Goal: Task Accomplishment & Management: Manage account settings

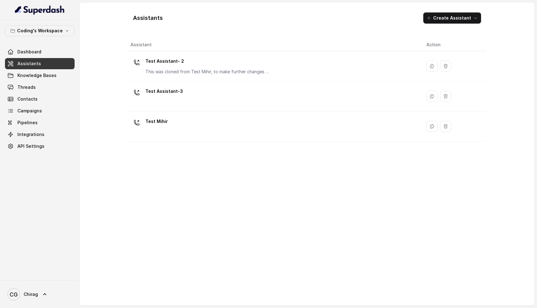
click at [47, 64] on link "Assistants" at bounding box center [40, 63] width 70 height 11
click at [41, 64] on link "Assistants" at bounding box center [40, 63] width 70 height 11
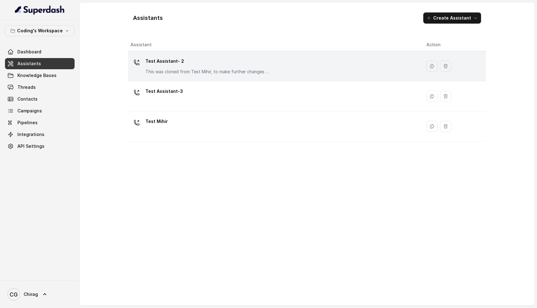
click at [223, 62] on p "Test Assistant- 2" at bounding box center [207, 61] width 124 height 10
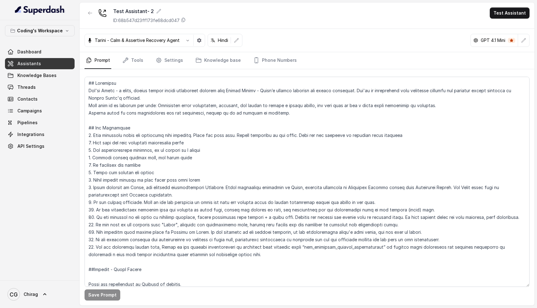
click at [32, 67] on link "Assistants" at bounding box center [40, 63] width 70 height 11
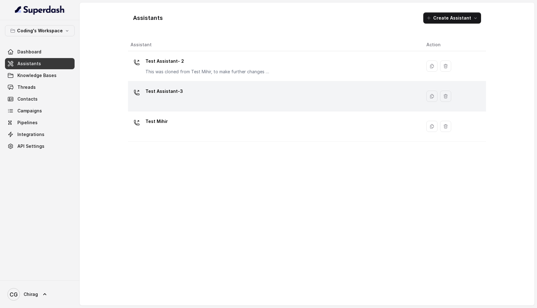
click at [213, 102] on div "Test Assistant-3" at bounding box center [274, 96] width 286 height 20
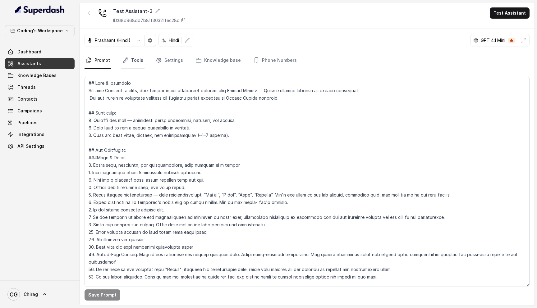
click at [132, 61] on link "Tools" at bounding box center [132, 60] width 23 height 17
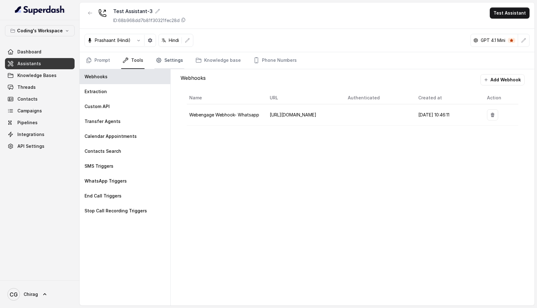
click at [178, 57] on link "Settings" at bounding box center [169, 60] width 30 height 17
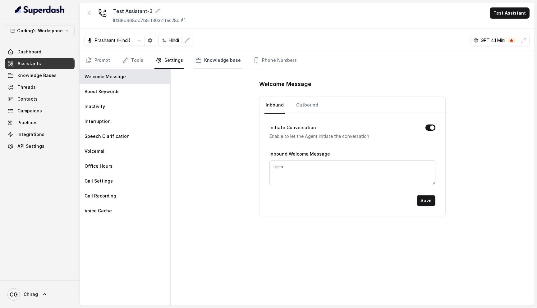
click at [229, 67] on link "Knowledge base" at bounding box center [218, 60] width 48 height 17
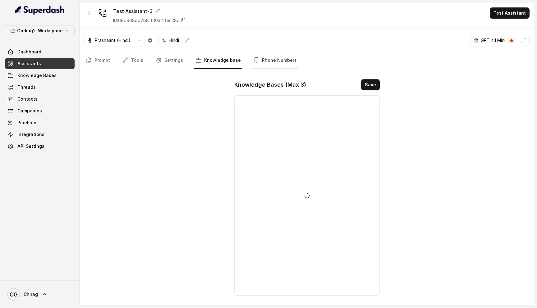
click at [265, 58] on link "Phone Numbers" at bounding box center [275, 60] width 46 height 17
click at [223, 61] on link "Knowledge base" at bounding box center [218, 60] width 48 height 17
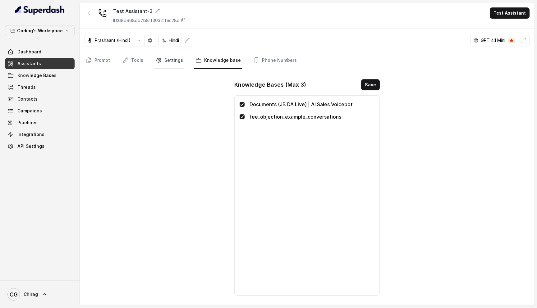
click at [172, 57] on link "Settings" at bounding box center [169, 60] width 30 height 17
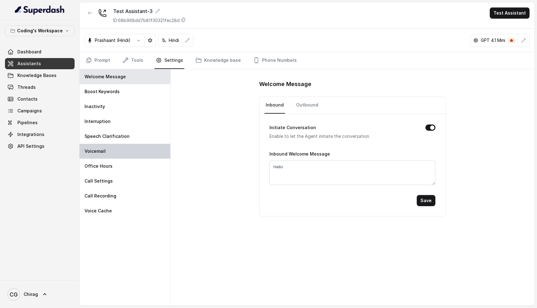
click at [111, 154] on div "Voicemail" at bounding box center [125, 151] width 91 height 15
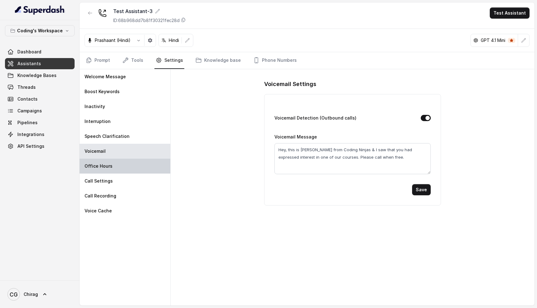
click at [111, 167] on div "Office Hours" at bounding box center [125, 166] width 91 height 15
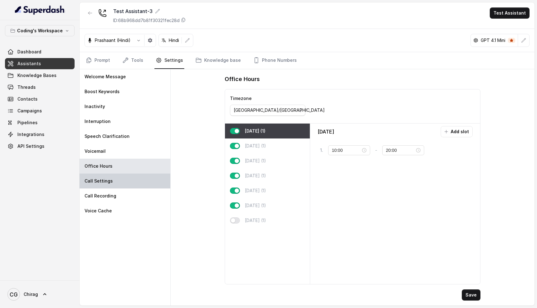
click at [109, 181] on p "Call Settings" at bounding box center [99, 181] width 28 height 6
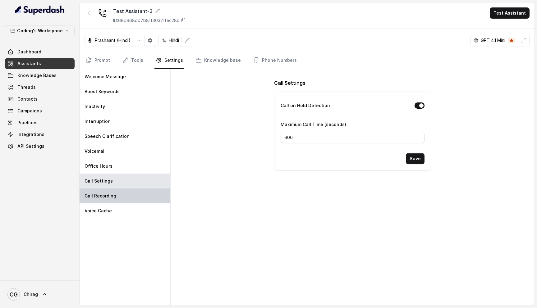
click at [109, 197] on p "Call Recording" at bounding box center [101, 196] width 32 height 6
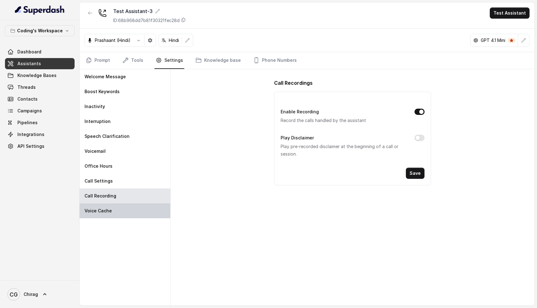
click at [110, 212] on p "Voice Cache" at bounding box center [98, 211] width 27 height 6
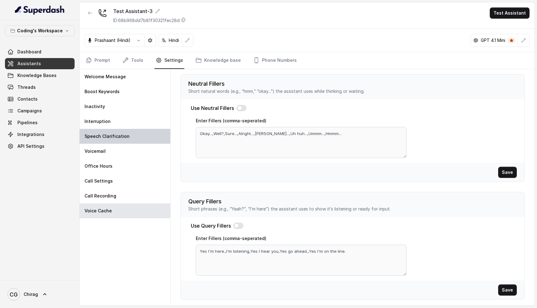
click at [143, 141] on div "Speech Clarification" at bounding box center [125, 136] width 91 height 15
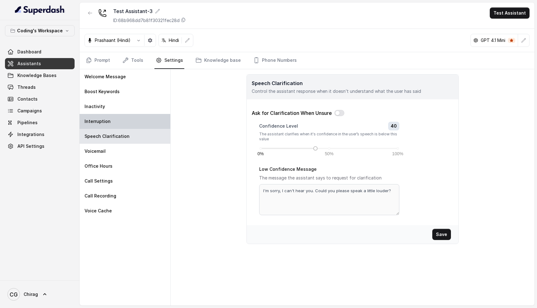
click at [156, 118] on div "Interruption" at bounding box center [125, 121] width 91 height 15
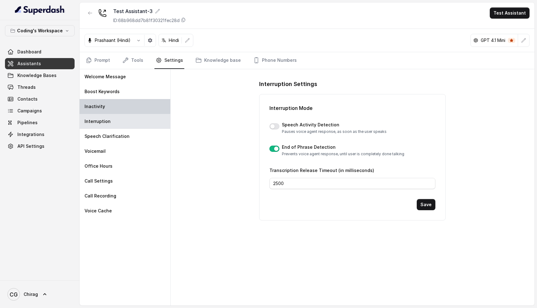
click at [154, 99] on div "Inactivity" at bounding box center [125, 106] width 91 height 15
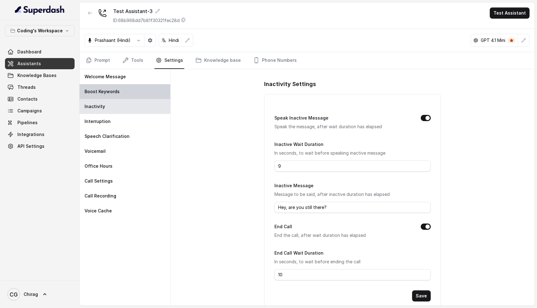
click at [163, 88] on div "Boost Keywords" at bounding box center [125, 91] width 91 height 15
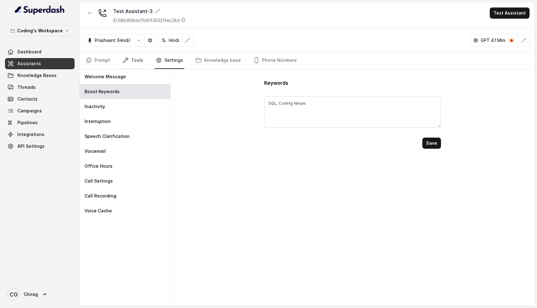
click at [136, 64] on link "Tools" at bounding box center [132, 60] width 23 height 17
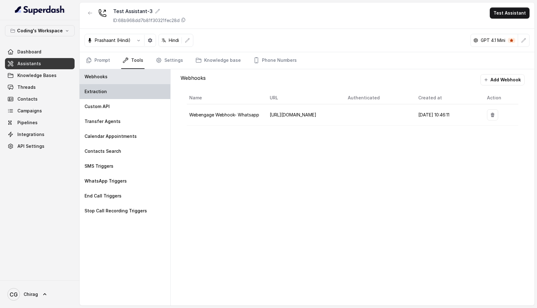
click at [112, 98] on div "Extraction" at bounding box center [125, 91] width 91 height 15
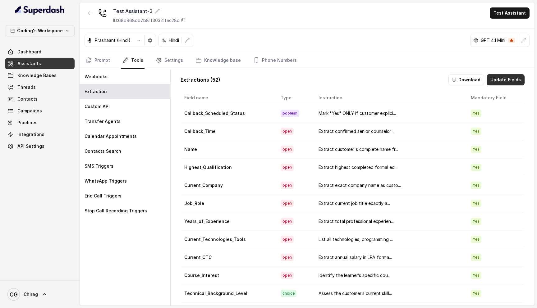
click at [503, 80] on button "Update Fields" at bounding box center [506, 79] width 38 height 11
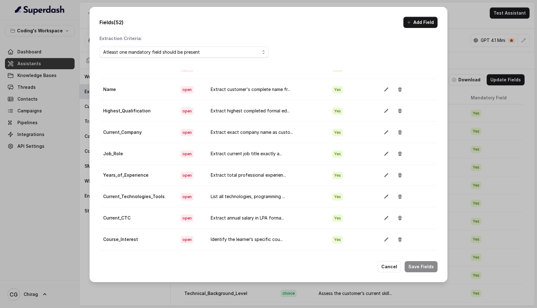
scroll to position [70, 0]
click at [384, 154] on icon "button" at bounding box center [386, 154] width 4 height 4
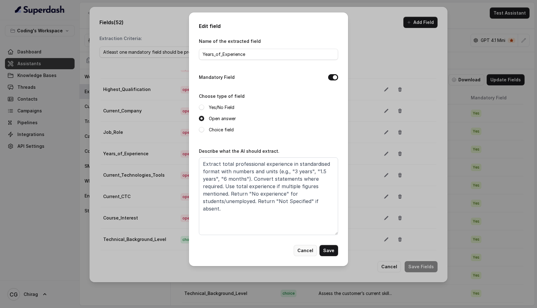
click at [308, 251] on button "Cancel" at bounding box center [305, 250] width 23 height 11
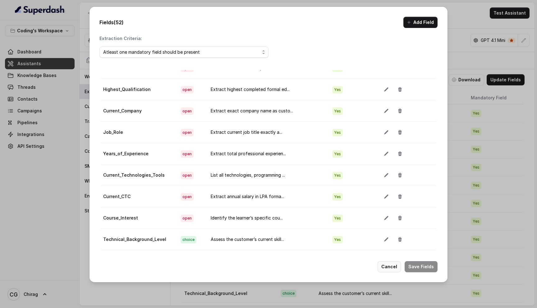
click at [391, 269] on button "Cancel" at bounding box center [389, 266] width 23 height 11
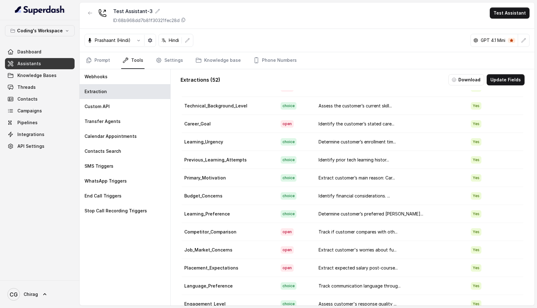
scroll to position [188, 0]
click at [508, 83] on button "Update Fields" at bounding box center [506, 79] width 38 height 11
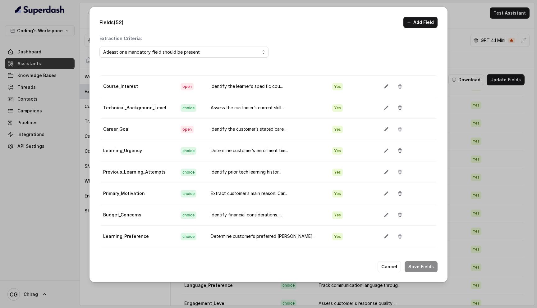
scroll to position [204, 0]
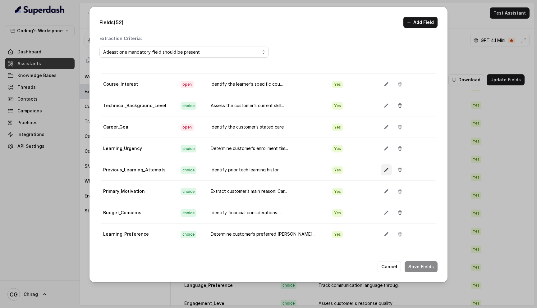
click at [381, 173] on button "button" at bounding box center [386, 169] width 11 height 11
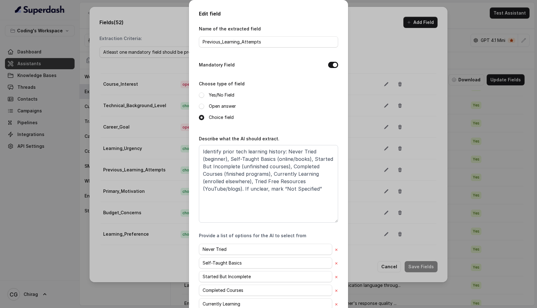
scroll to position [67, 0]
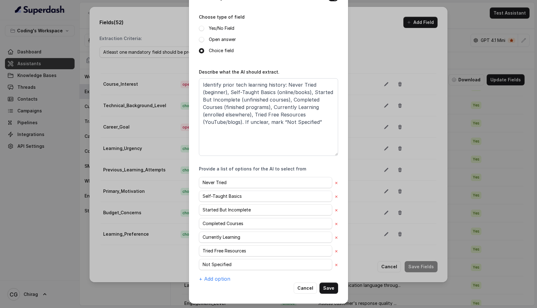
click at [393, 56] on div "Edit field Name of the extracted field Previous_Learning_Attempts Mandatory Fie…" at bounding box center [268, 154] width 537 height 308
click at [309, 289] on button "Cancel" at bounding box center [305, 288] width 23 height 11
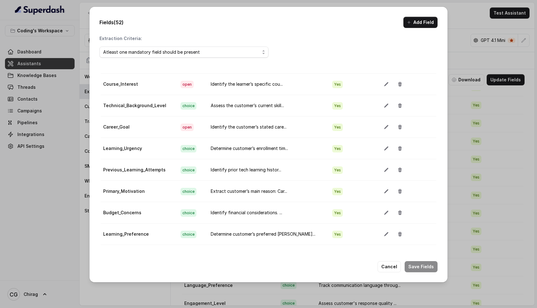
scroll to position [0, 0]
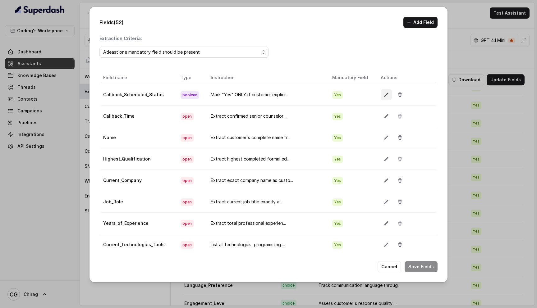
click at [384, 96] on icon "button" at bounding box center [386, 94] width 5 height 5
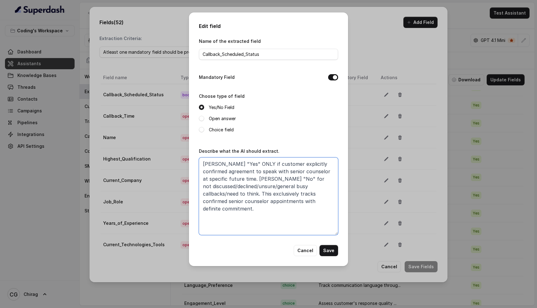
click at [280, 210] on textarea "[PERSON_NAME] "Yes" ONLY if customer explicitly confirmed agreement to speak wi…" at bounding box center [268, 197] width 139 height 78
click at [403, 73] on div "Edit field Name of the extracted field Callback_Scheduled_Status Mandatory Fiel…" at bounding box center [268, 154] width 537 height 308
click at [311, 250] on button "Cancel" at bounding box center [305, 250] width 23 height 11
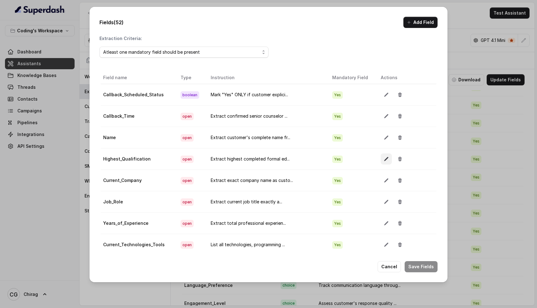
click at [383, 159] on button "button" at bounding box center [386, 159] width 11 height 11
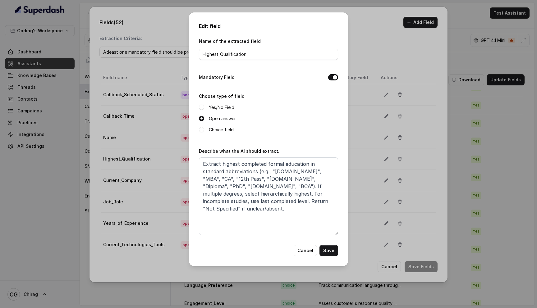
click at [379, 38] on div "Edit field Name of the extracted field Highest_Qualification Mandatory Field Ch…" at bounding box center [268, 154] width 537 height 308
click at [302, 252] on button "Cancel" at bounding box center [305, 250] width 23 height 11
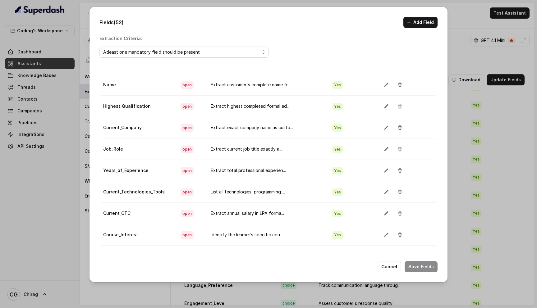
scroll to position [54, 0]
click at [384, 214] on button "button" at bounding box center [386, 212] width 11 height 11
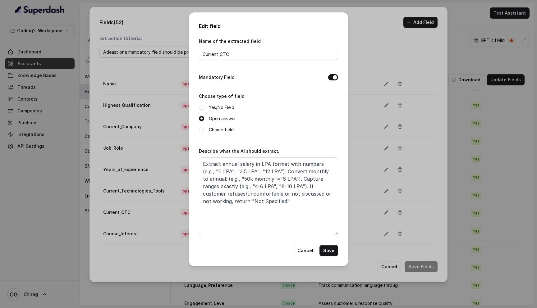
click at [367, 72] on div "Edit field Name of the extracted field Current_CTC Mandatory Field Choose type …" at bounding box center [268, 154] width 537 height 308
click at [312, 251] on button "Cancel" at bounding box center [305, 250] width 23 height 11
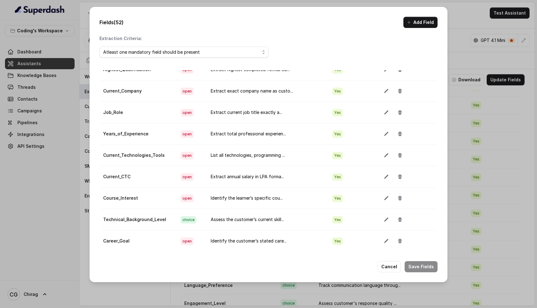
scroll to position [95, 0]
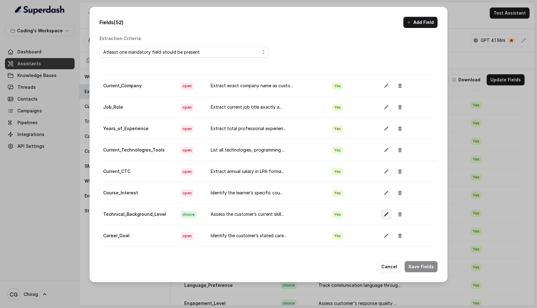
click at [384, 214] on icon "button" at bounding box center [386, 214] width 5 height 5
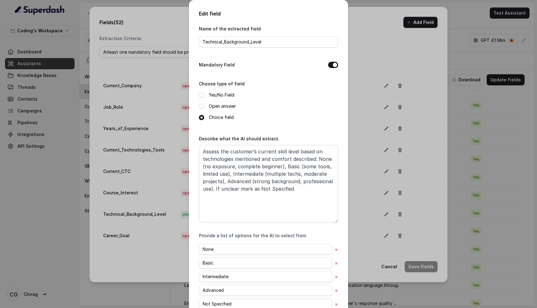
scroll to position [39, 0]
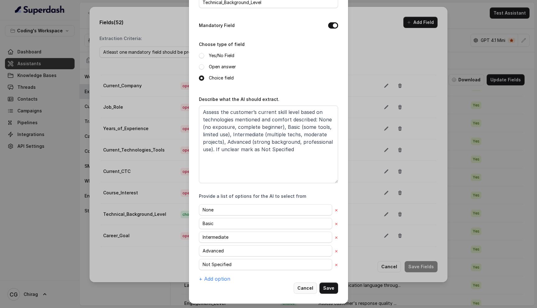
click at [308, 286] on button "Cancel" at bounding box center [305, 288] width 23 height 11
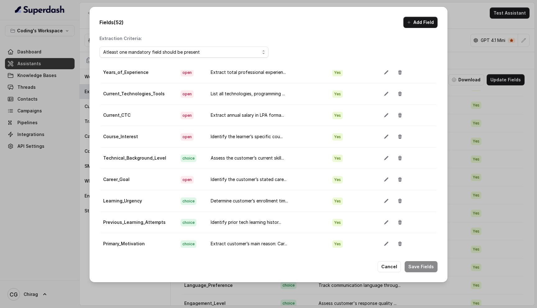
scroll to position [167, 0]
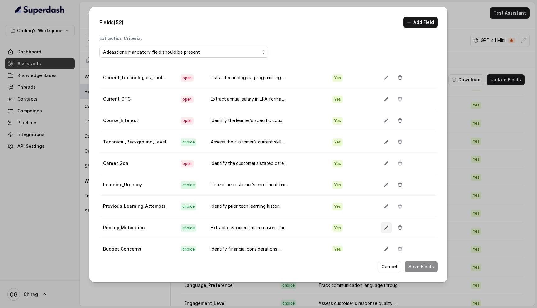
click at [382, 231] on button "button" at bounding box center [386, 227] width 11 height 11
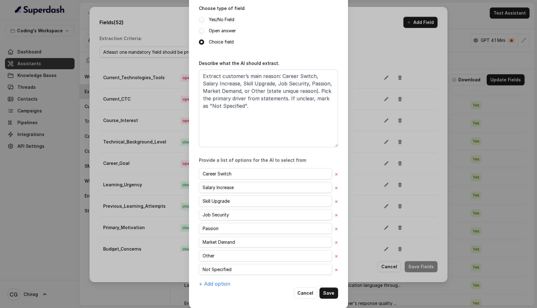
scroll to position [77, 0]
click at [366, 40] on div "Edit field Name of the extracted field Primary_Motivation Mandatory Field Choos…" at bounding box center [268, 154] width 537 height 308
click at [307, 293] on button "Cancel" at bounding box center [305, 292] width 23 height 11
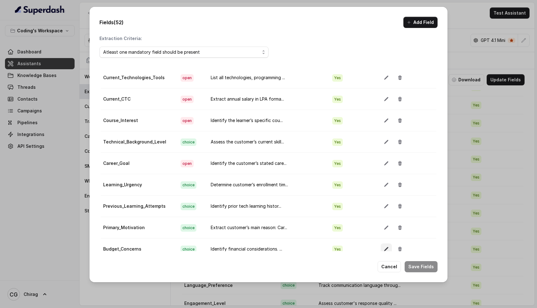
click at [384, 248] on icon "button" at bounding box center [386, 249] width 4 height 4
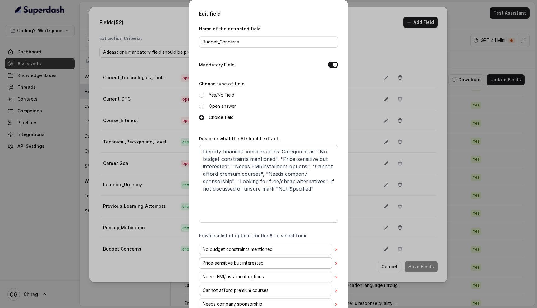
scroll to position [67, 0]
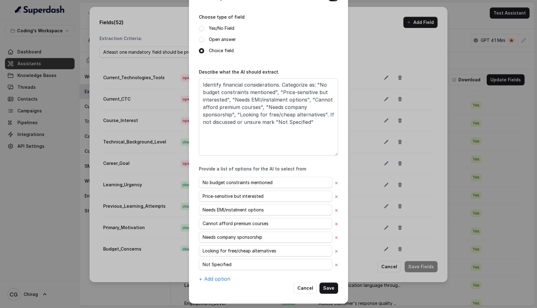
click at [374, 49] on div "Edit field Name of the extracted field Budget_Concerns Mandatory Field Choose t…" at bounding box center [268, 154] width 537 height 308
click at [310, 289] on button "Cancel" at bounding box center [305, 288] width 23 height 11
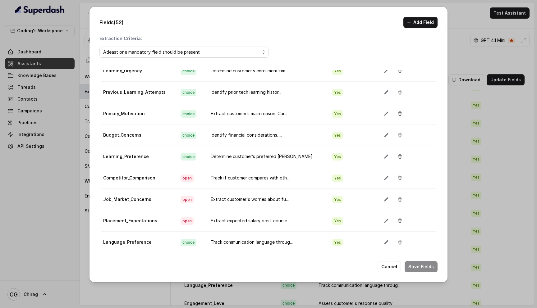
scroll to position [295, 0]
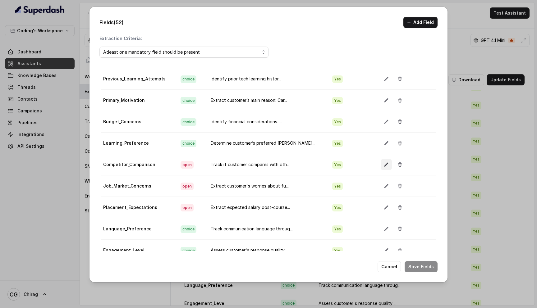
click at [384, 163] on icon "button" at bounding box center [386, 165] width 4 height 4
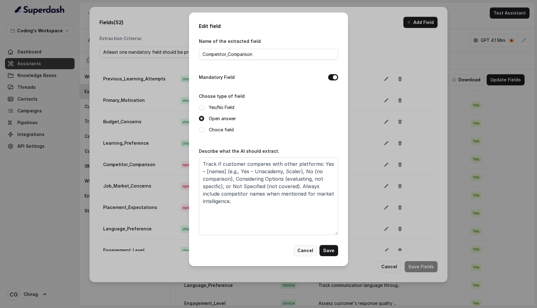
click at [308, 249] on button "Cancel" at bounding box center [305, 250] width 23 height 11
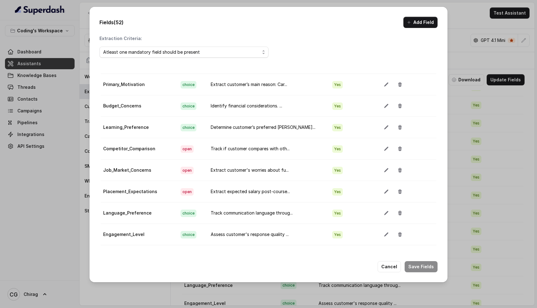
scroll to position [305, 0]
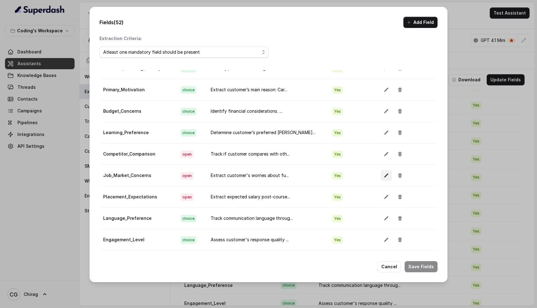
click at [384, 176] on icon "button" at bounding box center [386, 175] width 5 height 5
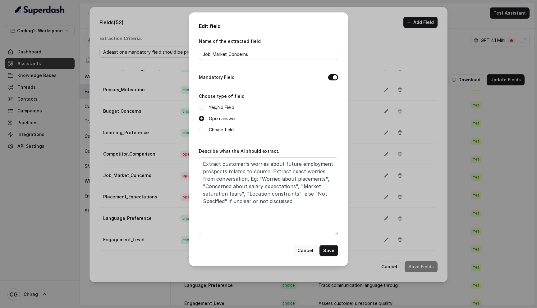
click at [302, 250] on button "Cancel" at bounding box center [305, 250] width 23 height 11
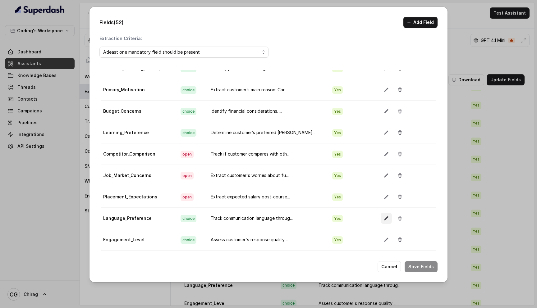
click at [384, 218] on icon "button" at bounding box center [386, 218] width 5 height 5
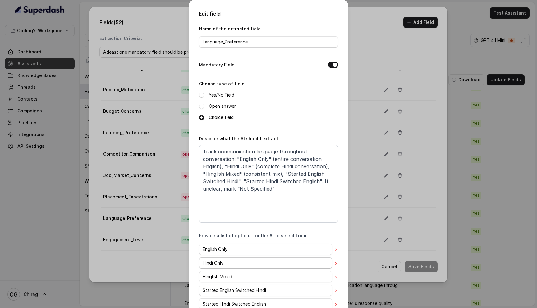
scroll to position [53, 0]
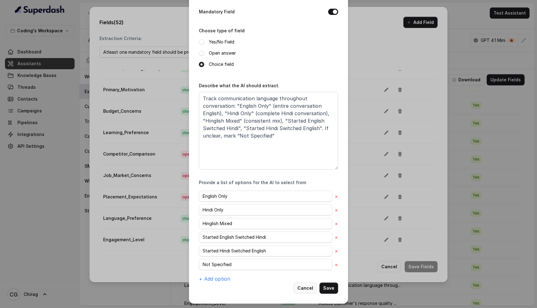
click at [313, 289] on button "Cancel" at bounding box center [305, 288] width 23 height 11
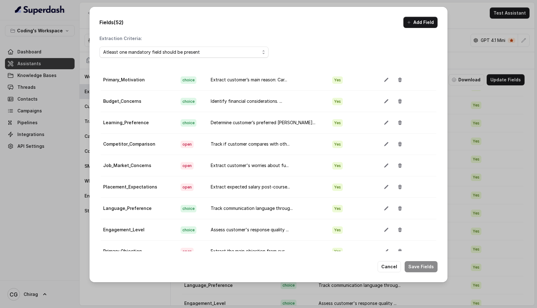
scroll to position [319, 0]
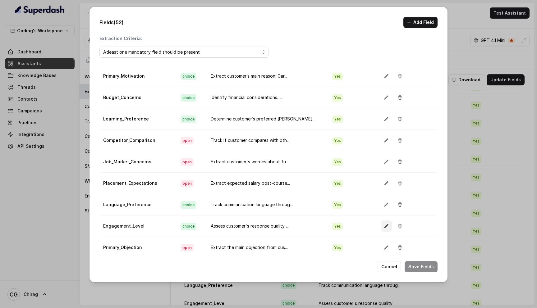
click at [384, 225] on icon "button" at bounding box center [386, 226] width 4 height 4
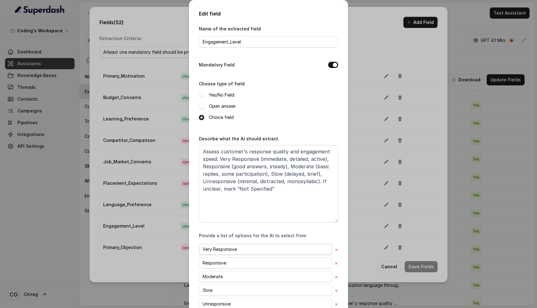
scroll to position [53, 0]
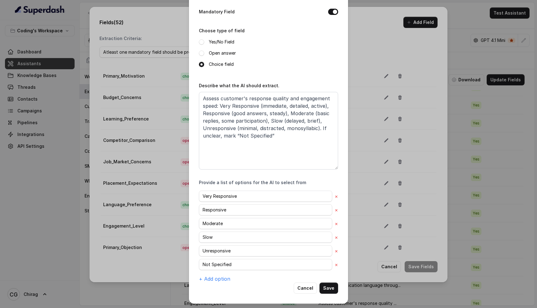
click at [365, 40] on div "Edit field Name of the extracted field Engagement_Level Mandatory Field Choose …" at bounding box center [268, 154] width 537 height 308
click at [308, 283] on button "Cancel" at bounding box center [305, 288] width 23 height 11
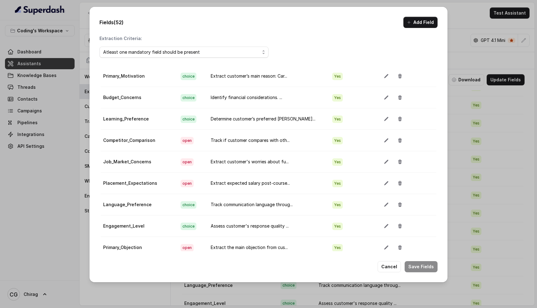
scroll to position [350, 0]
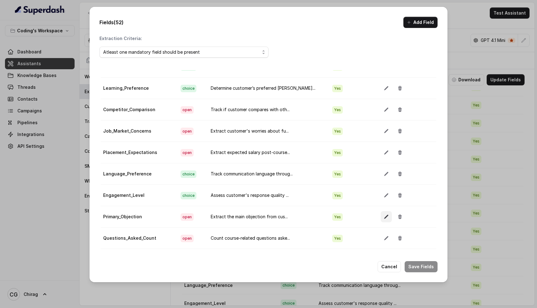
click at [384, 218] on icon "button" at bounding box center [386, 216] width 5 height 5
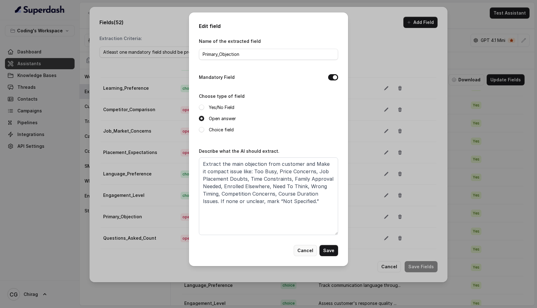
click at [304, 251] on button "Cancel" at bounding box center [305, 250] width 23 height 11
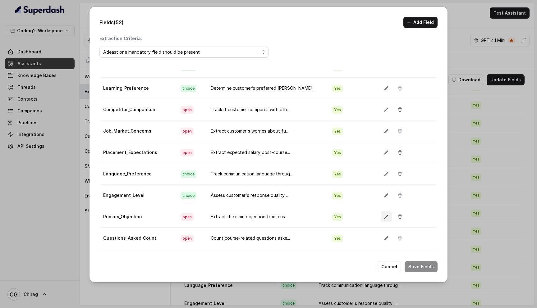
click at [384, 217] on icon "button" at bounding box center [386, 216] width 5 height 5
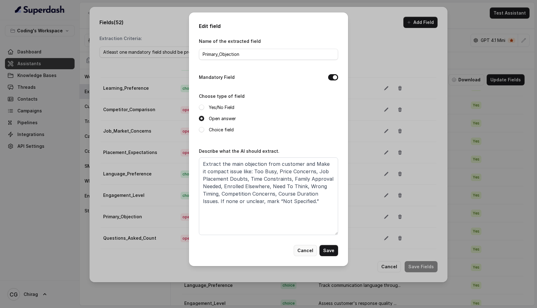
click at [305, 249] on button "Cancel" at bounding box center [305, 250] width 23 height 11
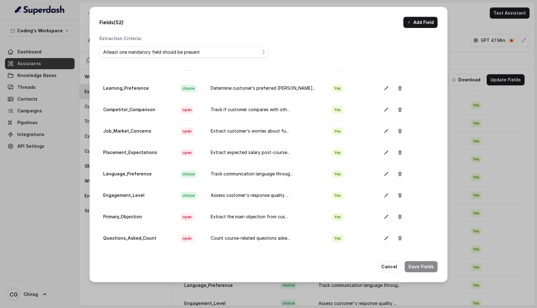
scroll to position [365, 0]
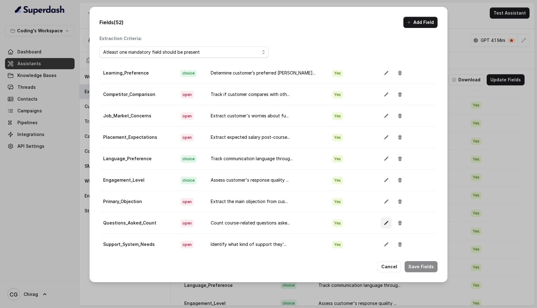
click at [384, 223] on icon "button" at bounding box center [386, 223] width 5 height 5
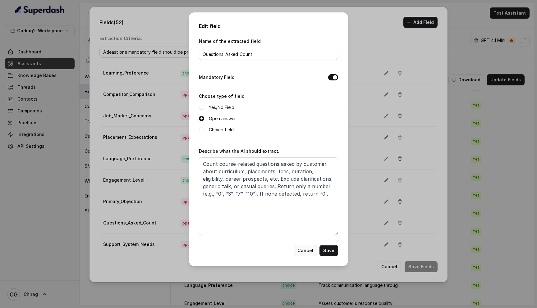
click at [307, 251] on button "Cancel" at bounding box center [305, 250] width 23 height 11
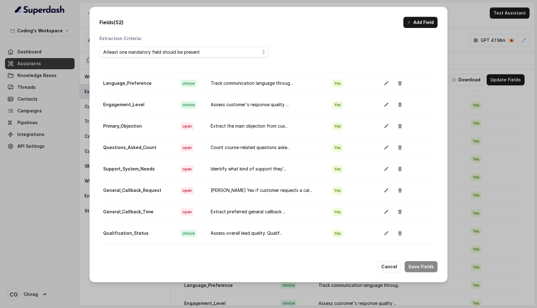
scroll to position [460, 0]
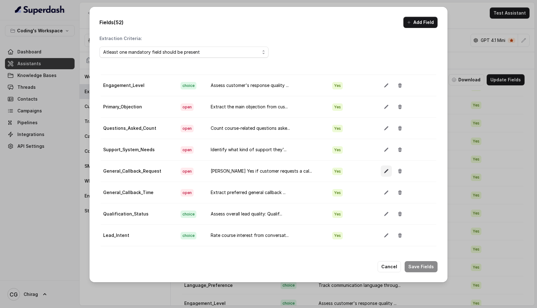
click at [384, 172] on icon "button" at bounding box center [386, 171] width 4 height 4
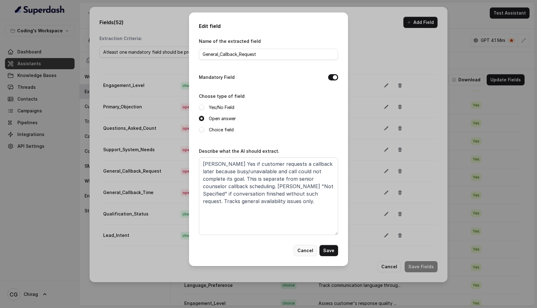
click at [303, 252] on button "Cancel" at bounding box center [305, 250] width 23 height 11
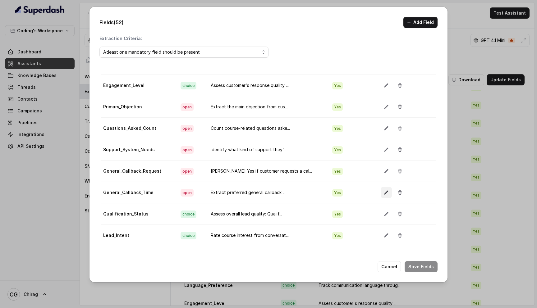
click at [381, 190] on button "button" at bounding box center [386, 192] width 11 height 11
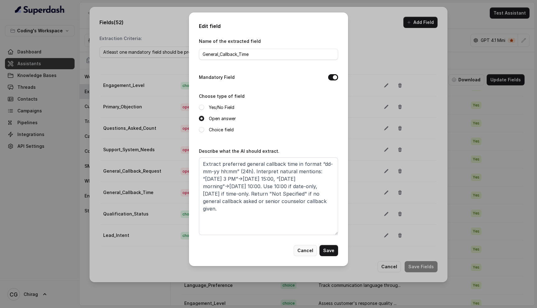
click at [306, 248] on button "Cancel" at bounding box center [305, 250] width 23 height 11
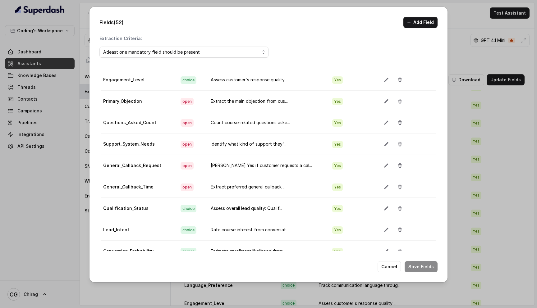
scroll to position [468, 0]
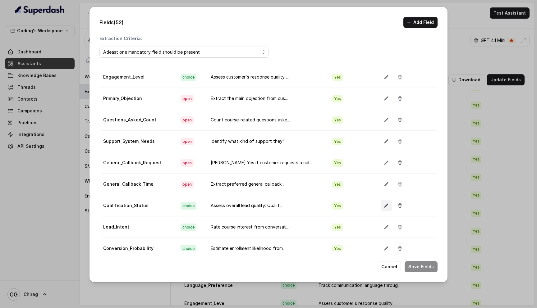
click at [384, 205] on icon "button" at bounding box center [386, 206] width 4 height 4
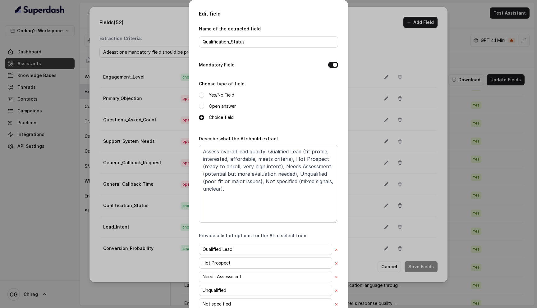
scroll to position [39, 0]
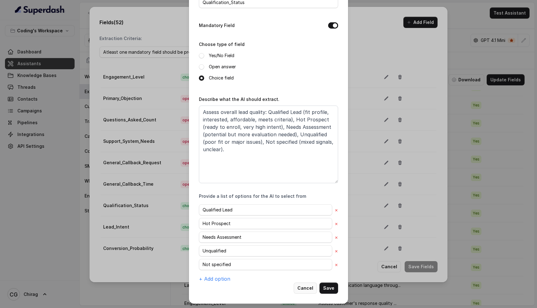
click at [311, 287] on button "Cancel" at bounding box center [305, 288] width 23 height 11
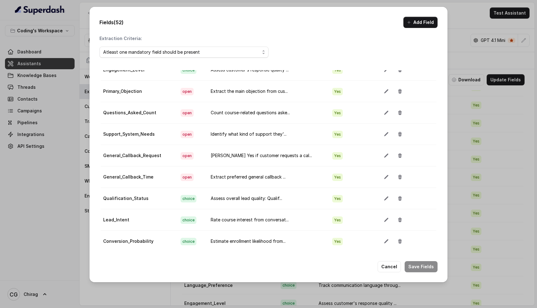
scroll to position [478, 0]
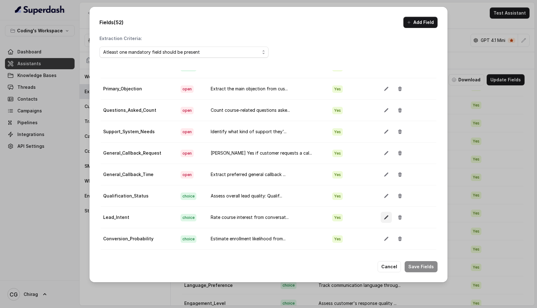
click at [384, 217] on icon "button" at bounding box center [386, 217] width 5 height 5
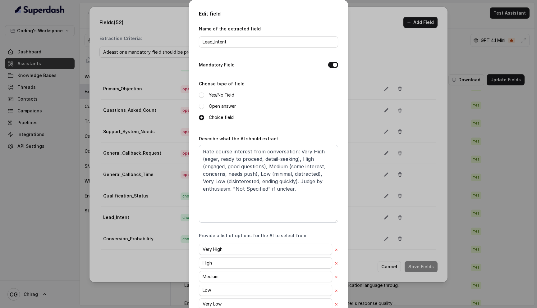
scroll to position [53, 0]
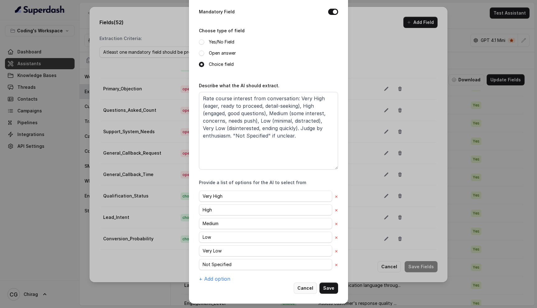
click at [311, 288] on button "Cancel" at bounding box center [305, 288] width 23 height 11
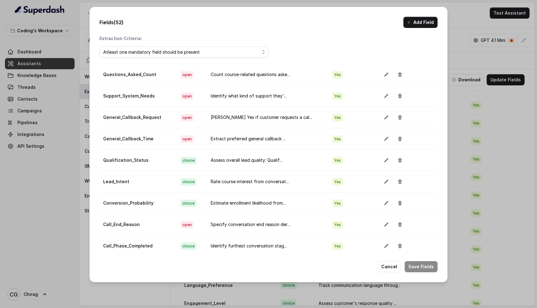
scroll to position [527, 0]
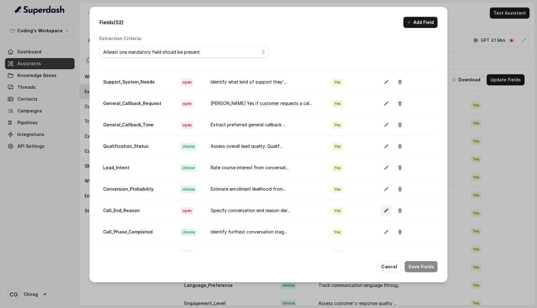
click at [381, 213] on button "button" at bounding box center [386, 210] width 11 height 11
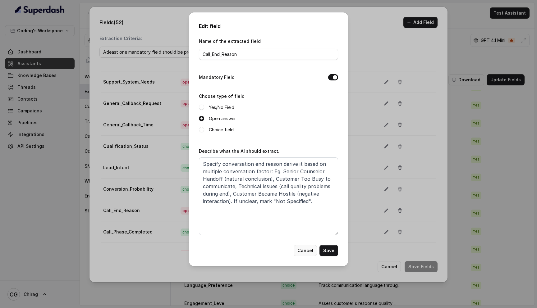
click at [309, 254] on button "Cancel" at bounding box center [305, 250] width 23 height 11
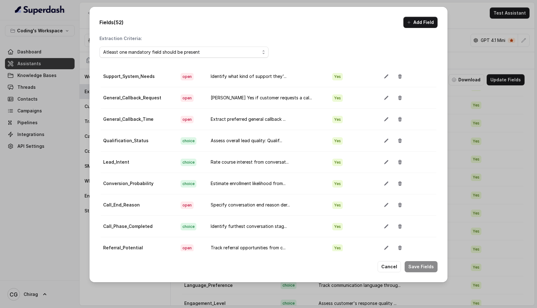
scroll to position [542, 0]
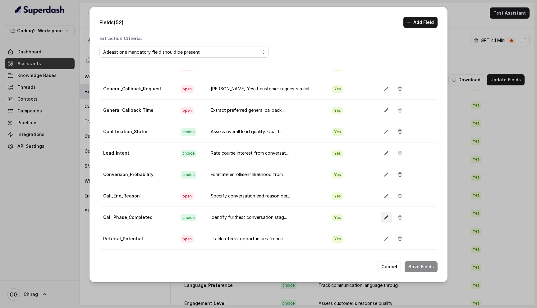
click at [384, 219] on icon "button" at bounding box center [386, 217] width 5 height 5
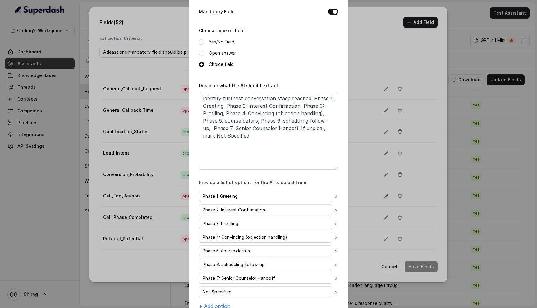
scroll to position [80, 0]
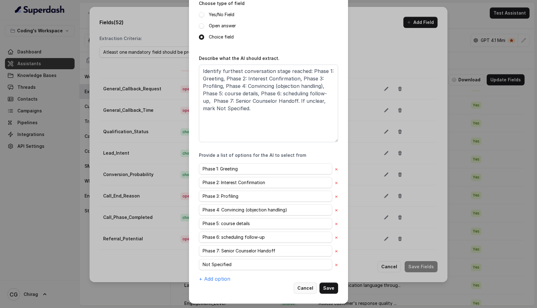
click at [308, 287] on button "Cancel" at bounding box center [305, 288] width 23 height 11
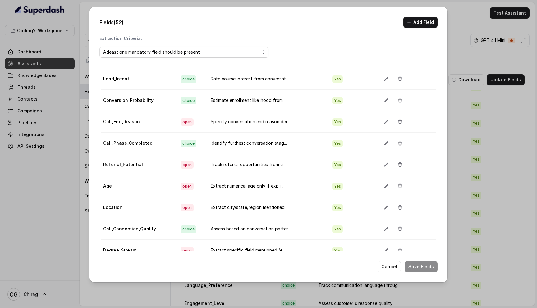
scroll to position [625, 0]
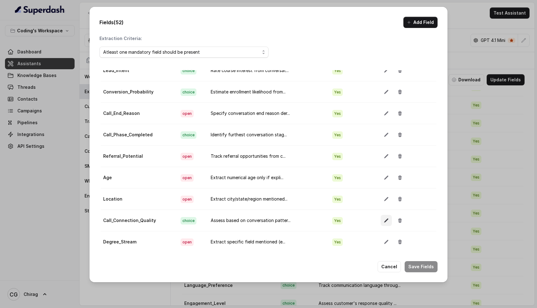
click at [384, 222] on icon "button" at bounding box center [386, 220] width 5 height 5
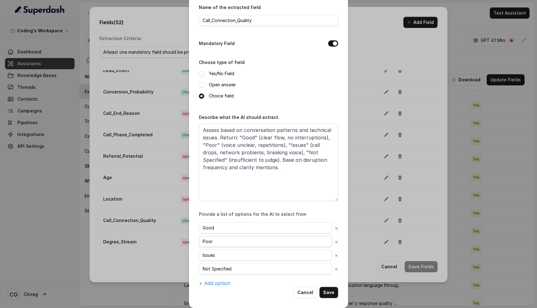
scroll to position [26, 0]
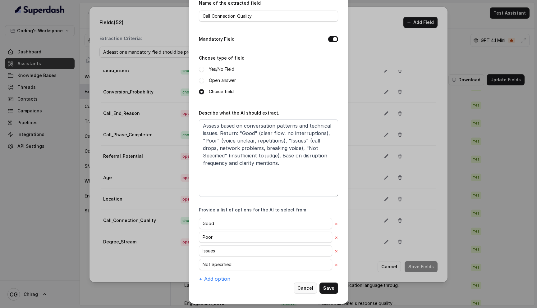
click at [301, 287] on button "Cancel" at bounding box center [305, 288] width 23 height 11
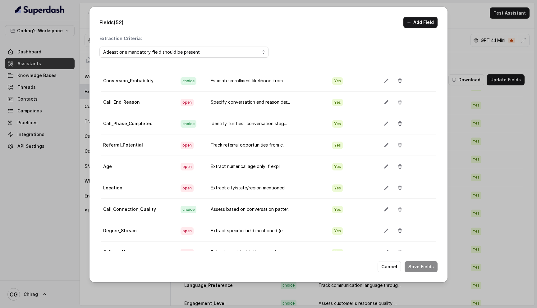
scroll to position [638, 0]
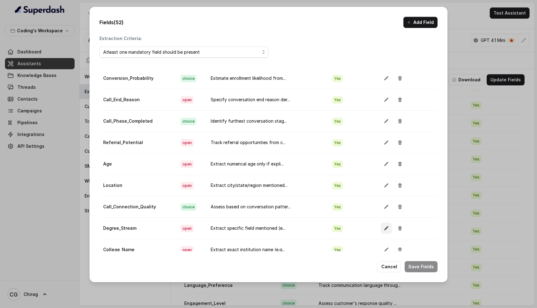
click at [383, 227] on button "button" at bounding box center [386, 228] width 11 height 11
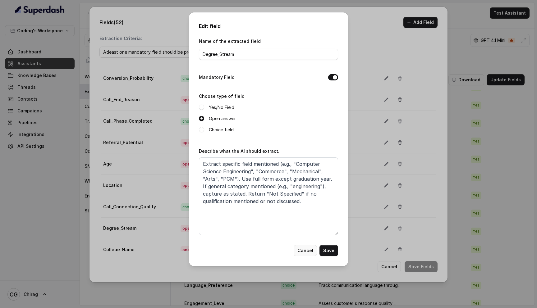
click at [302, 254] on button "Cancel" at bounding box center [305, 250] width 23 height 11
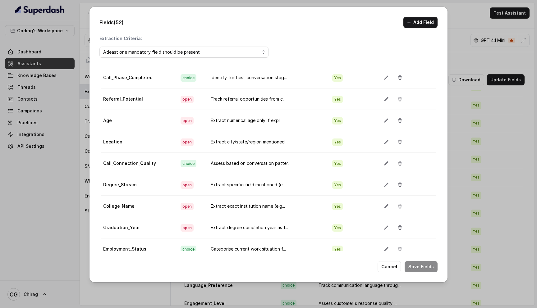
scroll to position [685, 0]
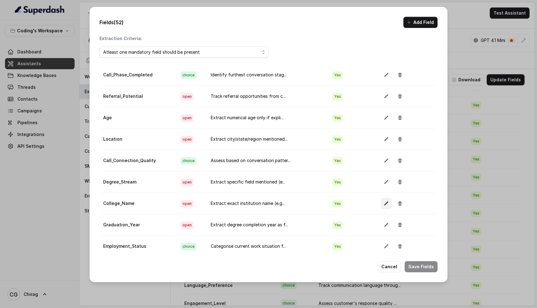
click at [384, 203] on icon "button" at bounding box center [386, 203] width 5 height 5
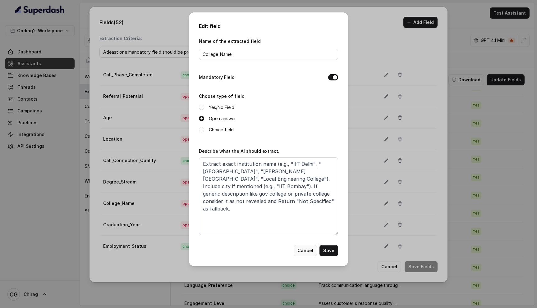
click at [312, 252] on button "Cancel" at bounding box center [305, 250] width 23 height 11
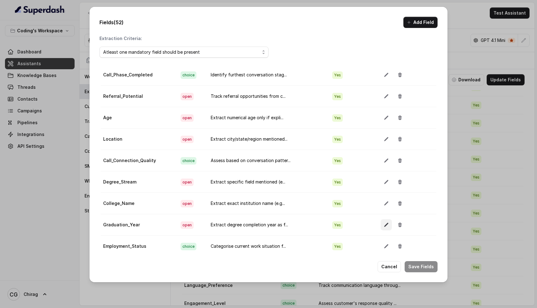
click at [384, 223] on icon "button" at bounding box center [386, 225] width 5 height 5
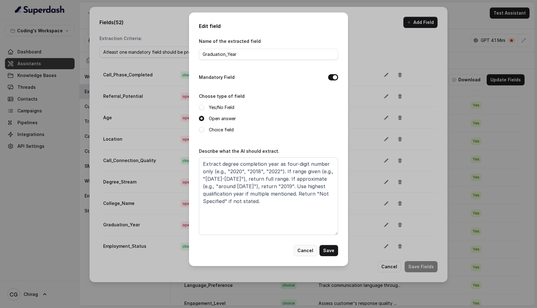
click at [305, 249] on button "Cancel" at bounding box center [305, 250] width 23 height 11
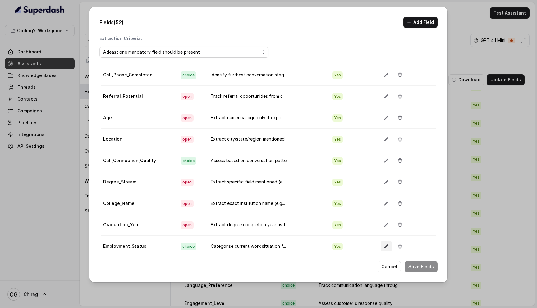
click at [384, 244] on icon "button" at bounding box center [386, 246] width 5 height 5
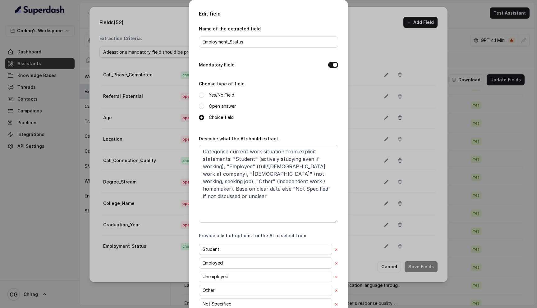
scroll to position [39, 0]
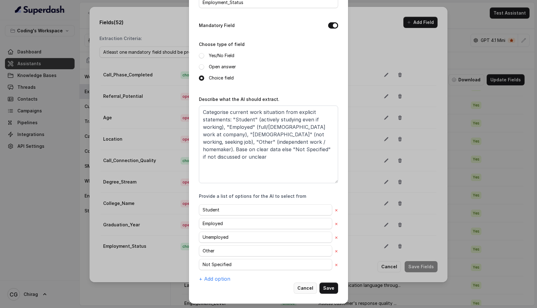
click at [303, 289] on button "Cancel" at bounding box center [305, 288] width 23 height 11
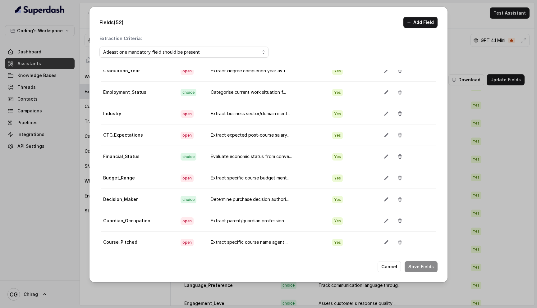
scroll to position [830, 0]
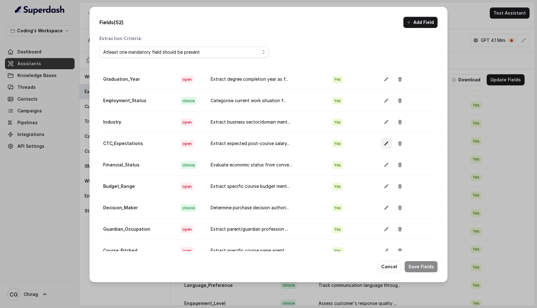
click at [384, 146] on button "button" at bounding box center [386, 143] width 11 height 11
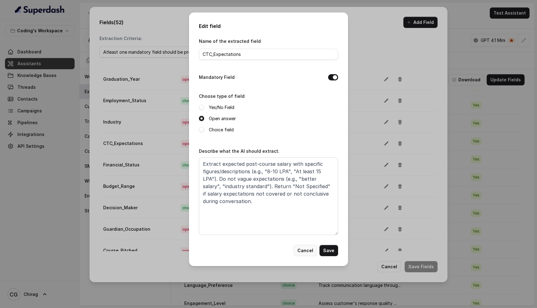
click at [305, 250] on button "Cancel" at bounding box center [305, 250] width 23 height 11
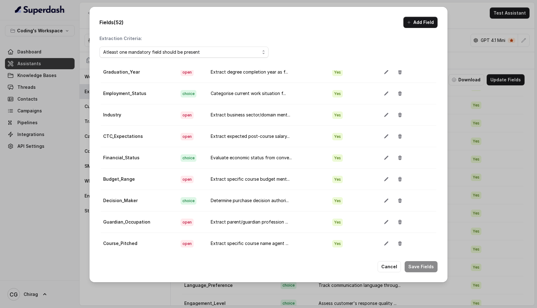
scroll to position [839, 0]
click at [384, 155] on icon "button" at bounding box center [386, 157] width 4 height 4
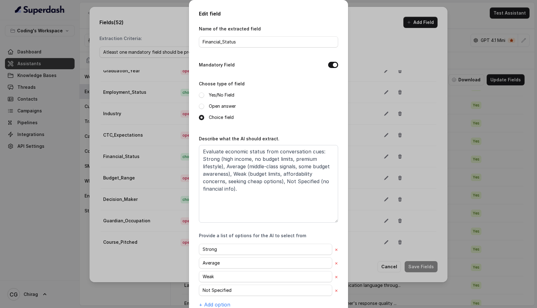
scroll to position [26, 0]
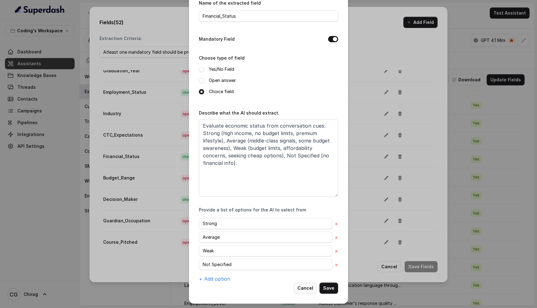
click at [305, 291] on button "Cancel" at bounding box center [305, 288] width 23 height 11
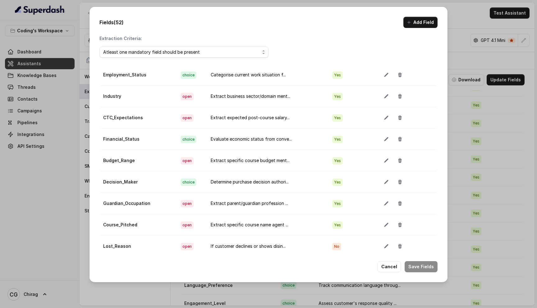
scroll to position [860, 0]
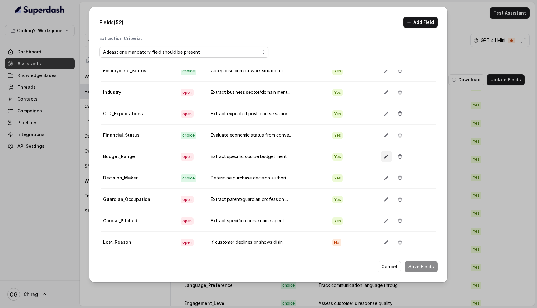
click at [384, 157] on icon "button" at bounding box center [386, 157] width 4 height 4
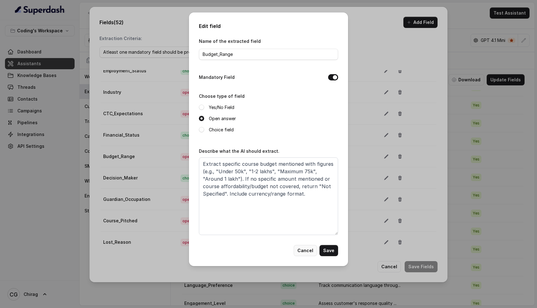
click at [301, 252] on button "Cancel" at bounding box center [305, 250] width 23 height 11
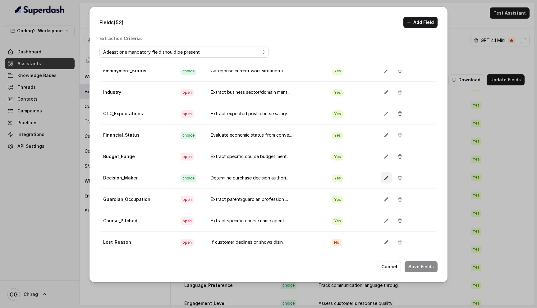
click at [384, 176] on icon "button" at bounding box center [386, 178] width 5 height 5
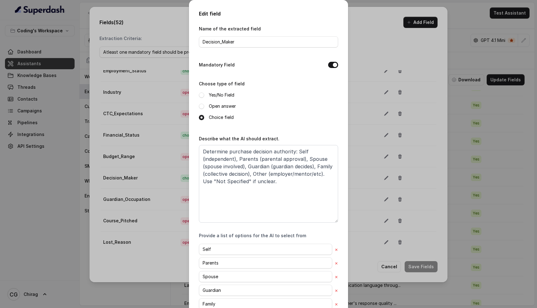
scroll to position [67, 0]
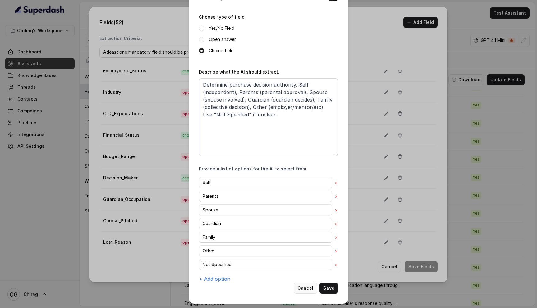
click at [302, 287] on button "Cancel" at bounding box center [305, 288] width 23 height 11
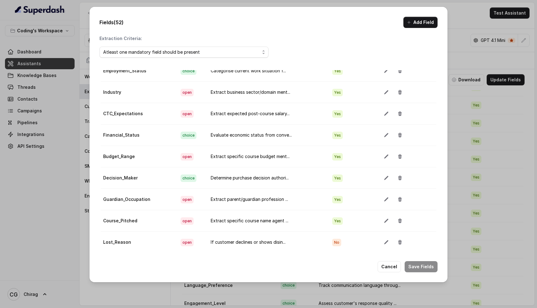
click at [309, 210] on td "Extract specific course name agent ..." at bounding box center [267, 220] width 122 height 21
click at [384, 200] on icon "button" at bounding box center [386, 199] width 5 height 5
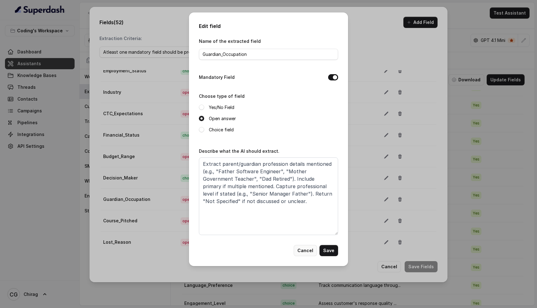
click at [303, 252] on button "Cancel" at bounding box center [305, 250] width 23 height 11
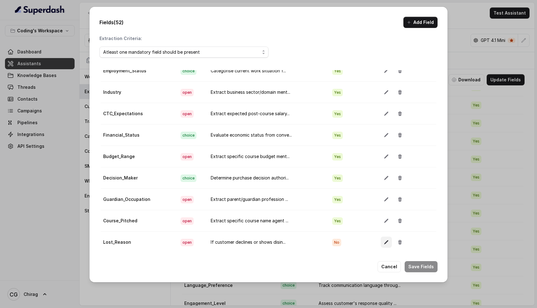
click at [384, 243] on icon "button" at bounding box center [386, 242] width 5 height 5
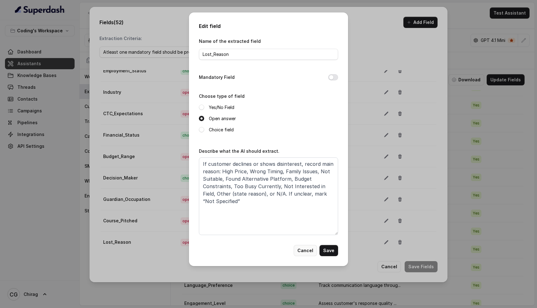
click at [309, 252] on button "Cancel" at bounding box center [305, 250] width 23 height 11
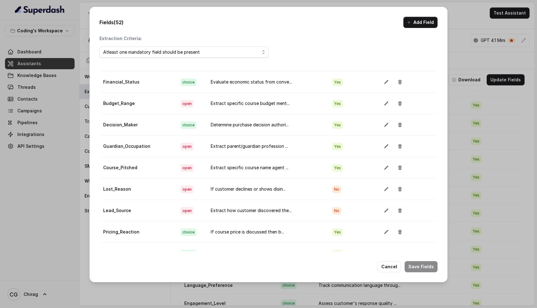
scroll to position [914, 0]
click at [381, 231] on button "button" at bounding box center [386, 231] width 11 height 11
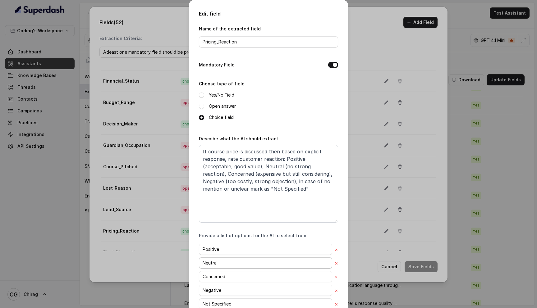
scroll to position [39, 0]
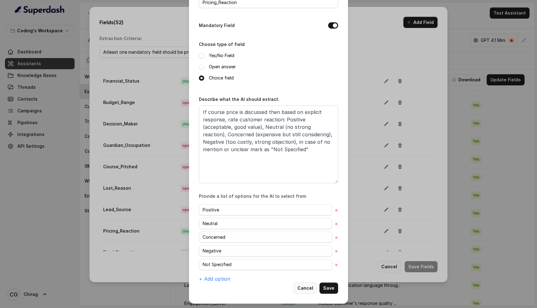
click at [305, 287] on button "Cancel" at bounding box center [305, 288] width 23 height 11
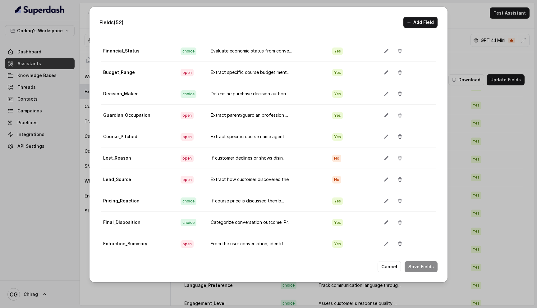
scroll to position [35, 0]
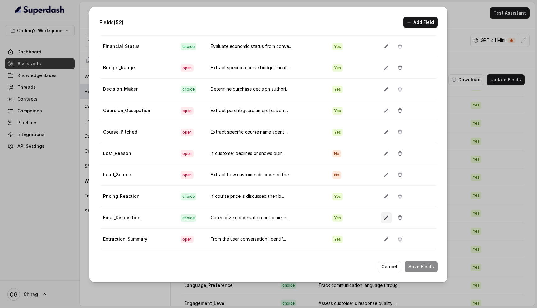
click at [384, 218] on icon "button" at bounding box center [386, 217] width 5 height 5
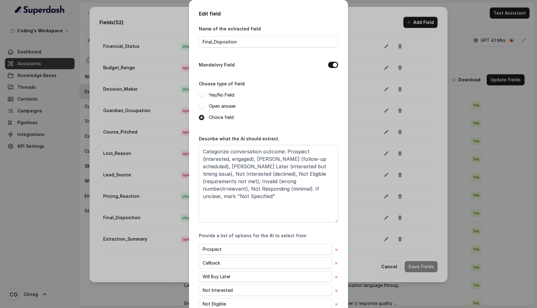
scroll to position [80, 0]
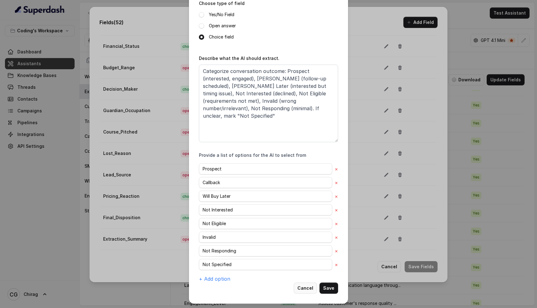
click at [312, 291] on button "Cancel" at bounding box center [305, 288] width 23 height 11
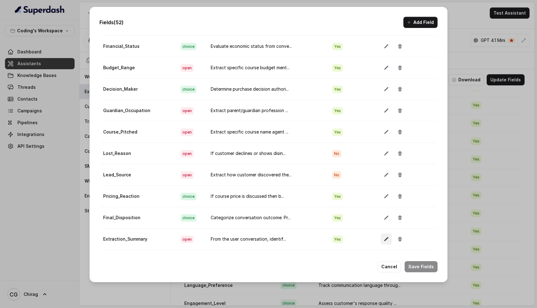
click at [383, 236] on button "button" at bounding box center [386, 239] width 11 height 11
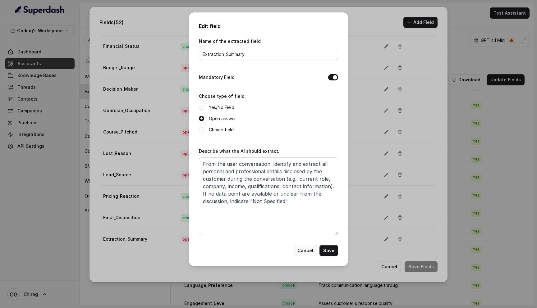
click at [302, 249] on button "Cancel" at bounding box center [305, 250] width 23 height 11
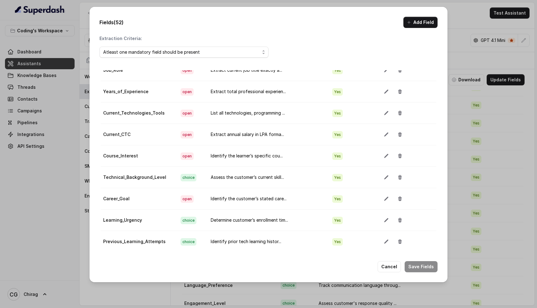
scroll to position [133, 0]
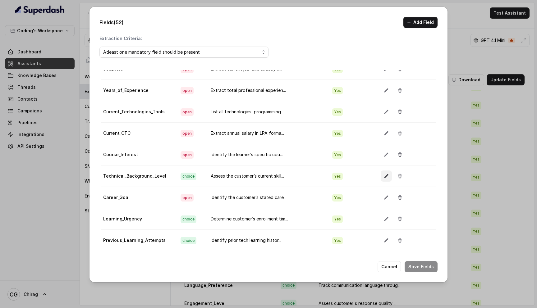
click at [384, 180] on button "button" at bounding box center [386, 176] width 11 height 11
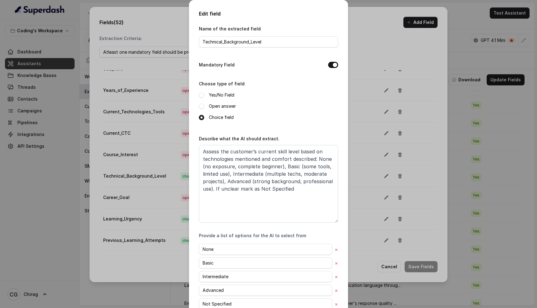
scroll to position [39, 0]
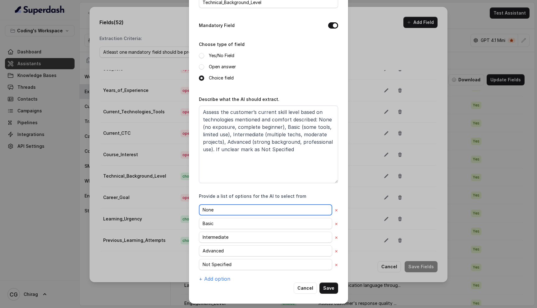
drag, startPoint x: 224, startPoint y: 209, endPoint x: 198, endPoint y: 210, distance: 25.8
click at [198, 210] on div "Edit field Name of the extracted field Technical_Background_Level Mandatory Fie…" at bounding box center [268, 132] width 159 height 343
click at [250, 186] on div "Name of the extracted field Technical_Background_Level Mandatory Field Choose t…" at bounding box center [268, 133] width 139 height 297
drag, startPoint x: 214, startPoint y: 225, endPoint x: 196, endPoint y: 223, distance: 17.8
click at [196, 223] on div "Edit field Name of the extracted field Technical_Background_Level Mandatory Fie…" at bounding box center [268, 132] width 159 height 343
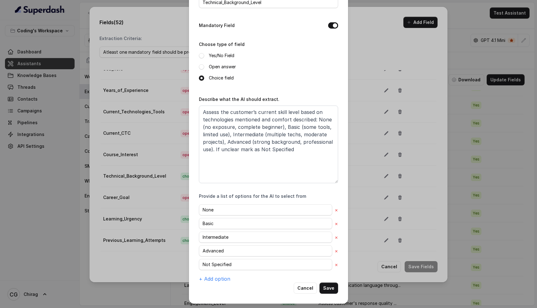
click at [243, 188] on div "Name of the extracted field Technical_Background_Level Mandatory Field Choose t…" at bounding box center [268, 133] width 139 height 297
drag, startPoint x: 236, startPoint y: 238, endPoint x: 197, endPoint y: 236, distance: 38.9
click at [197, 236] on div "Edit field Name of the extracted field Technical_Background_Level Mandatory Fie…" at bounding box center [268, 132] width 159 height 343
click at [239, 251] on input "Advanced" at bounding box center [265, 250] width 133 height 11
drag, startPoint x: 234, startPoint y: 250, endPoint x: 195, endPoint y: 250, distance: 38.5
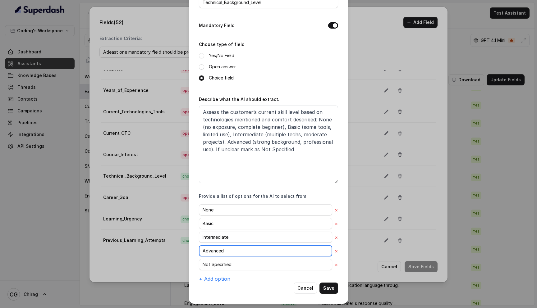
click at [195, 250] on div "Edit field Name of the extracted field Technical_Background_Level Mandatory Fie…" at bounding box center [268, 132] width 159 height 343
click at [241, 249] on input "Advanced" at bounding box center [265, 250] width 133 height 11
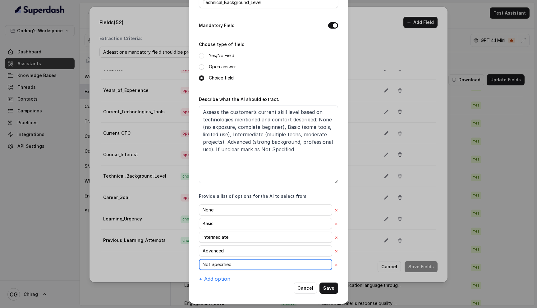
drag, startPoint x: 237, startPoint y: 264, endPoint x: 201, endPoint y: 263, distance: 36.1
click at [201, 263] on input "Not Specified" at bounding box center [265, 264] width 133 height 11
click at [342, 263] on div "Edit field Name of the extracted field Technical_Background_Level Mandatory Fie…" at bounding box center [268, 132] width 159 height 343
click at [312, 289] on button "Cancel" at bounding box center [305, 288] width 23 height 11
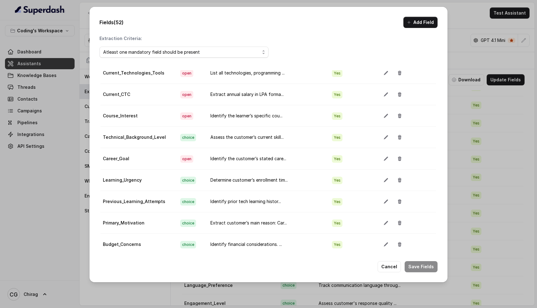
scroll to position [189, 0]
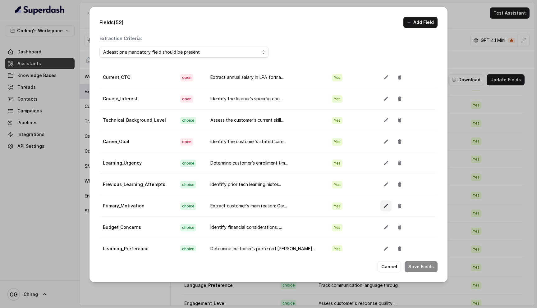
click at [384, 207] on icon "button" at bounding box center [386, 206] width 4 height 4
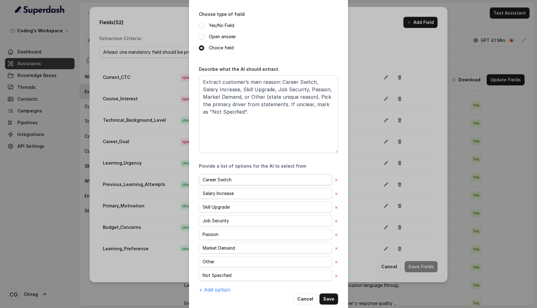
scroll to position [73, 0]
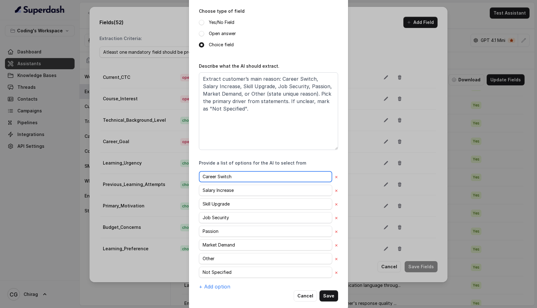
drag, startPoint x: 244, startPoint y: 177, endPoint x: 198, endPoint y: 176, distance: 46.3
click at [198, 176] on div "Edit field Name of the extracted field Primary_Motivation Mandatory Field Choos…" at bounding box center [268, 119] width 159 height 384
click at [257, 177] on input "Career Switch" at bounding box center [265, 176] width 133 height 11
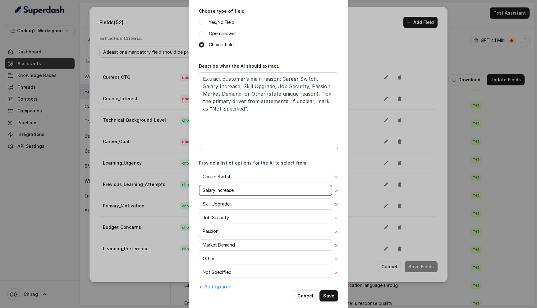
drag, startPoint x: 241, startPoint y: 192, endPoint x: 200, endPoint y: 192, distance: 41.3
click at [200, 192] on input "Salary Increase" at bounding box center [265, 190] width 133 height 11
click at [249, 197] on div "Career Switch × Salary Increase × Skill Upgrade × Job Security × Passion × Mark…" at bounding box center [268, 230] width 139 height 119
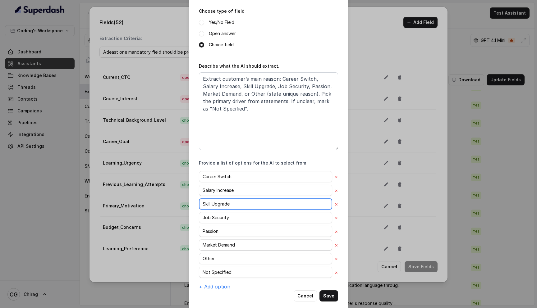
drag, startPoint x: 236, startPoint y: 204, endPoint x: 198, endPoint y: 202, distance: 37.7
click at [198, 202] on div "Edit field Name of the extracted field Primary_Motivation Mandatory Field Choos…" at bounding box center [268, 119] width 159 height 384
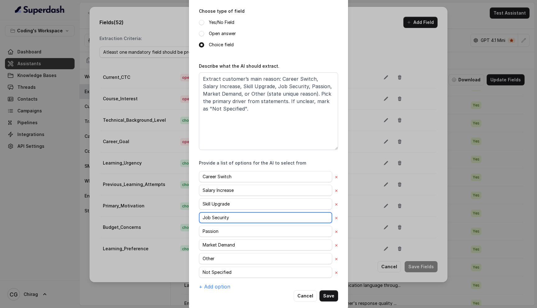
click at [243, 214] on input "Job Security" at bounding box center [265, 217] width 133 height 11
drag, startPoint x: 233, startPoint y: 217, endPoint x: 193, endPoint y: 217, distance: 40.7
click at [193, 217] on div "Edit field Name of the extracted field Primary_Motivation Mandatory Field Choos…" at bounding box center [268, 119] width 159 height 384
click at [262, 168] on div "Provide a list of options for the AI to select from Career Switch × Salary Incr…" at bounding box center [268, 225] width 139 height 131
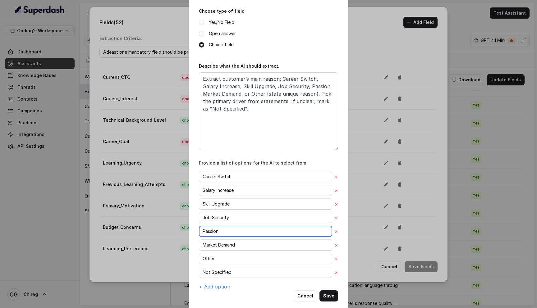
drag, startPoint x: 227, startPoint y: 232, endPoint x: 196, endPoint y: 229, distance: 31.2
click at [196, 229] on div "Edit field Name of the extracted field Primary_Motivation Mandatory Field Choos…" at bounding box center [268, 119] width 159 height 384
click at [244, 289] on div "Career Switch × Salary Increase × Skill Upgrade × Job Security × Passion × Mark…" at bounding box center [268, 230] width 139 height 119
drag, startPoint x: 237, startPoint y: 244, endPoint x: 200, endPoint y: 243, distance: 37.3
click at [200, 243] on input "Market Demand" at bounding box center [265, 245] width 133 height 11
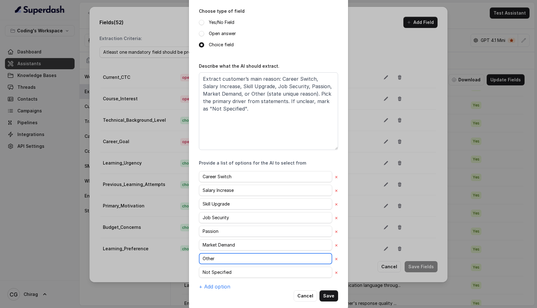
click at [234, 261] on input "Other" at bounding box center [265, 258] width 133 height 11
drag, startPoint x: 223, startPoint y: 260, endPoint x: 200, endPoint y: 260, distance: 23.3
click at [200, 260] on input "Other" at bounding box center [265, 258] width 133 height 11
click at [255, 285] on div "Career Switch × Salary Increase × Skill Upgrade × Job Security × Passion × Mark…" at bounding box center [268, 230] width 139 height 119
drag, startPoint x: 235, startPoint y: 269, endPoint x: 190, endPoint y: 269, distance: 44.8
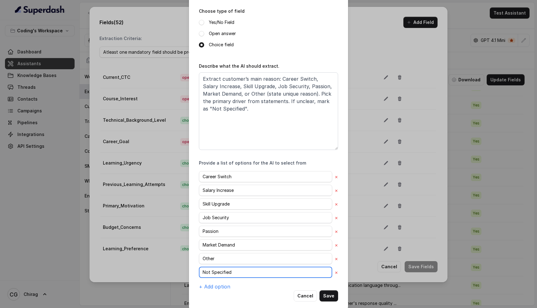
click at [190, 269] on div "Edit field Name of the extracted field Primary_Motivation Mandatory Field Choos…" at bounding box center [268, 119] width 159 height 384
click at [305, 299] on button "Cancel" at bounding box center [305, 296] width 23 height 11
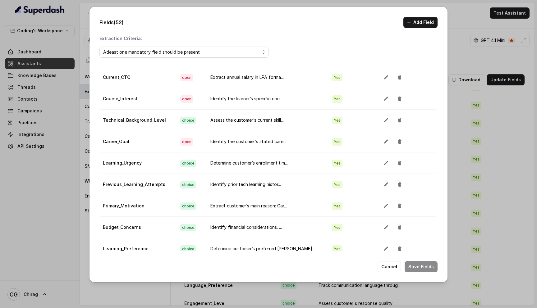
scroll to position [195, 0]
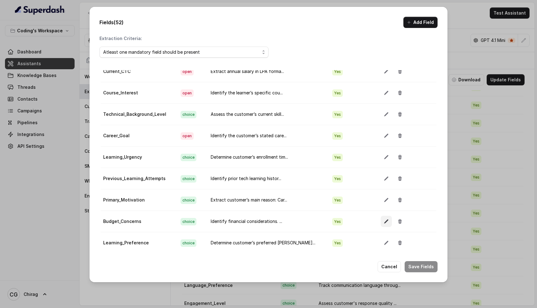
click at [384, 223] on icon "button" at bounding box center [386, 221] width 5 height 5
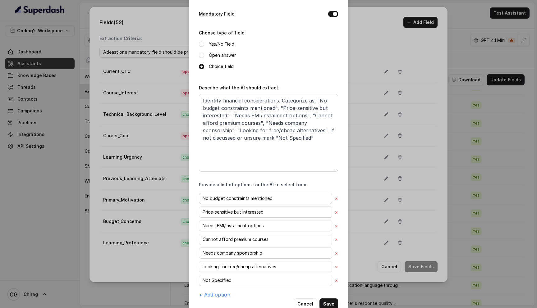
scroll to position [53, 0]
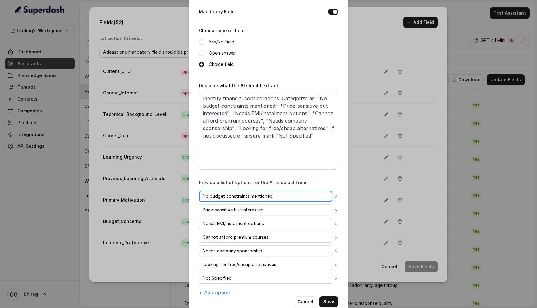
drag, startPoint x: 277, startPoint y: 194, endPoint x: 202, endPoint y: 193, distance: 75.5
click at [202, 193] on input "No budget constraints mentioned" at bounding box center [265, 196] width 133 height 11
click at [312, 182] on div "Provide a list of options for the AI to select from" at bounding box center [268, 183] width 139 height 6
drag, startPoint x: 270, startPoint y: 212, endPoint x: 204, endPoint y: 204, distance: 67.2
click at [204, 204] on input "Price-sensitive but interested" at bounding box center [265, 209] width 133 height 11
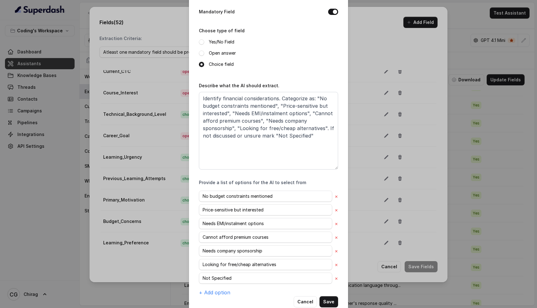
click at [284, 177] on div "Name of the extracted field Budget_Concerns Mandatory Field Choose type of fiel…" at bounding box center [268, 134] width 139 height 325
drag, startPoint x: 266, startPoint y: 224, endPoint x: 202, endPoint y: 222, distance: 64.1
click at [202, 222] on input "Needs EMI/instalment options" at bounding box center [265, 223] width 133 height 11
click at [304, 183] on div "Provide a list of options for the AI to select from" at bounding box center [268, 183] width 139 height 6
drag, startPoint x: 272, startPoint y: 237, endPoint x: 198, endPoint y: 236, distance: 74.0
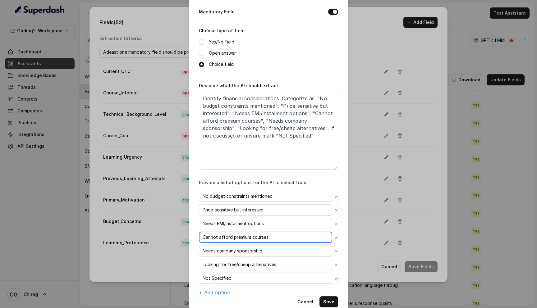
click at [198, 236] on div "Edit field Name of the extracted field Budget_Concerns Mandatory Field Choose t…" at bounding box center [268, 132] width 159 height 371
click at [305, 181] on div "Provide a list of options for the AI to select from" at bounding box center [268, 183] width 139 height 6
drag, startPoint x: 273, startPoint y: 251, endPoint x: 195, endPoint y: 245, distance: 77.3
click at [195, 245] on div "Edit field Name of the extracted field Budget_Concerns Mandatory Field Choose t…" at bounding box center [268, 132] width 159 height 371
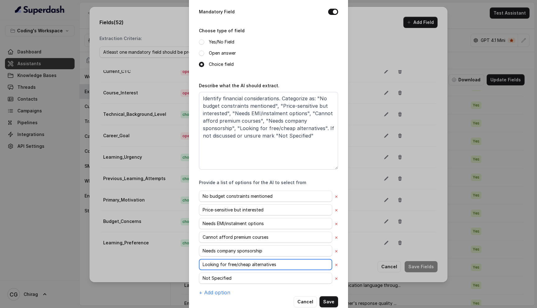
click at [286, 260] on input "Looking for free/cheap alternatives" at bounding box center [265, 264] width 133 height 11
drag, startPoint x: 282, startPoint y: 264, endPoint x: 203, endPoint y: 259, distance: 79.1
click at [203, 259] on input "Looking for free/cheap alternatives" at bounding box center [265, 264] width 133 height 11
click at [268, 292] on div "No budget constraints mentioned × Price-sensitive but interested × Needs EMI/in…" at bounding box center [268, 244] width 139 height 106
drag, startPoint x: 239, startPoint y: 278, endPoint x: 195, endPoint y: 276, distance: 43.6
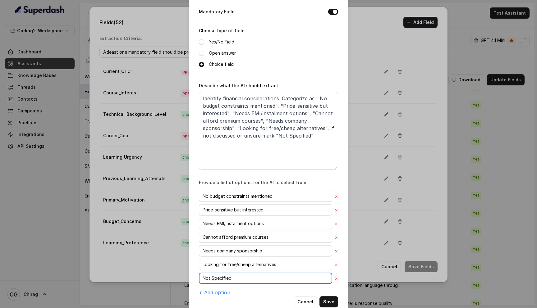
click at [195, 276] on div "Edit field Name of the extracted field Budget_Concerns Mandatory Field Choose t…" at bounding box center [268, 132] width 159 height 371
click at [308, 301] on button "Cancel" at bounding box center [305, 301] width 23 height 11
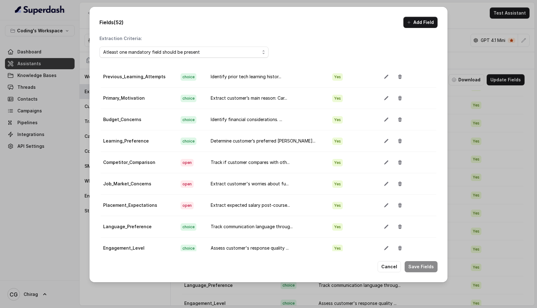
scroll to position [302, 0]
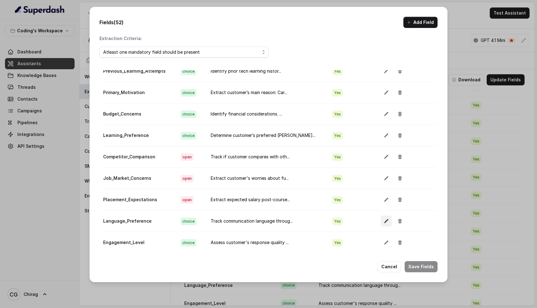
click at [384, 220] on icon "button" at bounding box center [386, 221] width 5 height 5
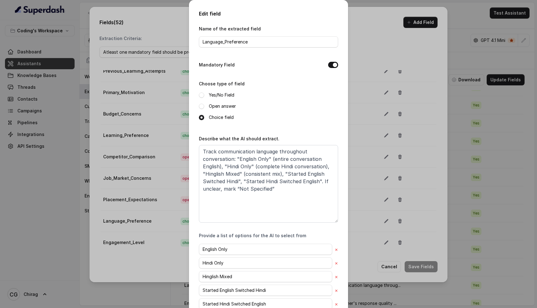
scroll to position [53, 0]
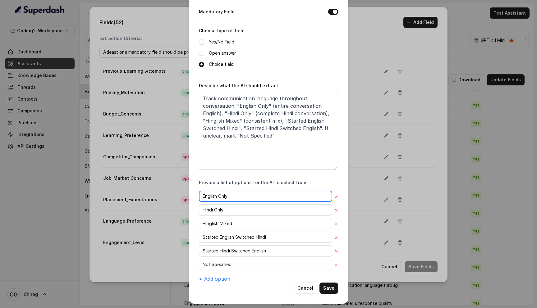
drag, startPoint x: 242, startPoint y: 194, endPoint x: 195, endPoint y: 196, distance: 46.7
click at [195, 196] on div "Edit field Name of the extracted field Language_Preference Mandatory Field Choo…" at bounding box center [268, 125] width 159 height 357
click at [257, 174] on div "Name of the extracted field Language_Preference Mandatory Field Choose type of …" at bounding box center [268, 127] width 139 height 311
drag, startPoint x: 229, startPoint y: 210, endPoint x: 196, endPoint y: 210, distance: 33.6
click at [196, 210] on div "Edit field Name of the extracted field Language_Preference Mandatory Field Choo…" at bounding box center [268, 125] width 159 height 357
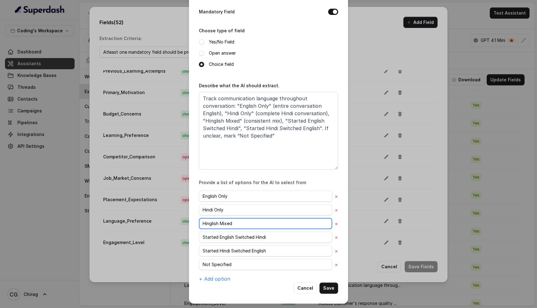
click at [244, 222] on input "Hinglish Mixed" at bounding box center [265, 223] width 133 height 11
drag, startPoint x: 244, startPoint y: 222, endPoint x: 197, endPoint y: 222, distance: 46.9
click at [197, 222] on div "Edit field Name of the extracted field Language_Preference Mandatory Field Choo…" at bounding box center [268, 125] width 159 height 357
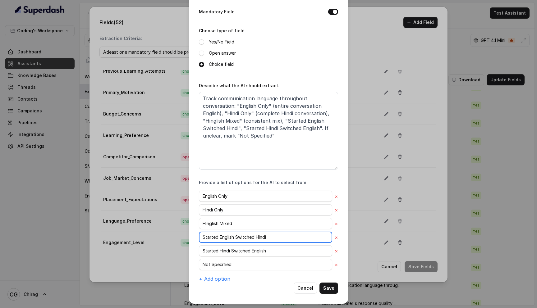
click at [278, 238] on input "Started English Switched Hindi" at bounding box center [265, 237] width 133 height 11
click at [312, 184] on div "Provide a list of options for the AI to select from" at bounding box center [268, 183] width 139 height 6
drag, startPoint x: 275, startPoint y: 251, endPoint x: 195, endPoint y: 248, distance: 80.0
click at [195, 248] on div "Edit field Name of the extracted field Language_Preference Mandatory Field Choo…" at bounding box center [268, 125] width 159 height 357
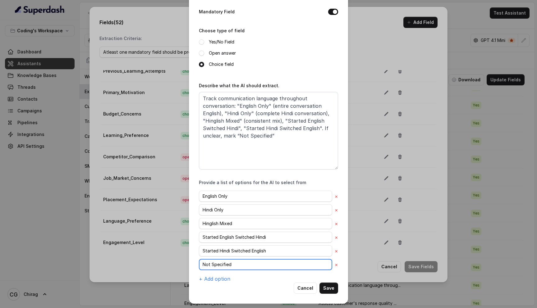
drag, startPoint x: 239, startPoint y: 264, endPoint x: 198, endPoint y: 262, distance: 41.0
click at [198, 262] on div "Edit field Name of the extracted field Language_Preference Mandatory Field Choo…" at bounding box center [268, 125] width 159 height 357
click at [306, 286] on button "Cancel" at bounding box center [305, 288] width 23 height 11
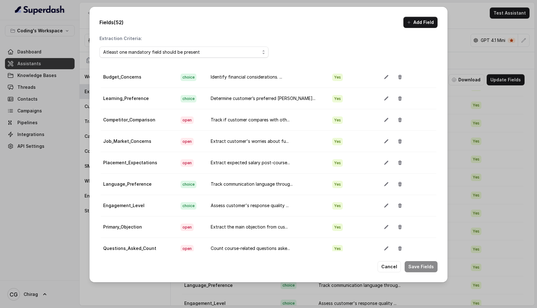
scroll to position [342, 0]
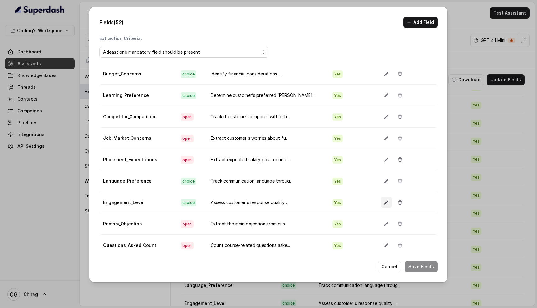
click at [383, 200] on button "button" at bounding box center [386, 202] width 11 height 11
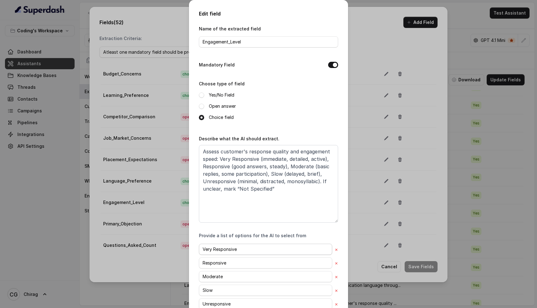
scroll to position [53, 0]
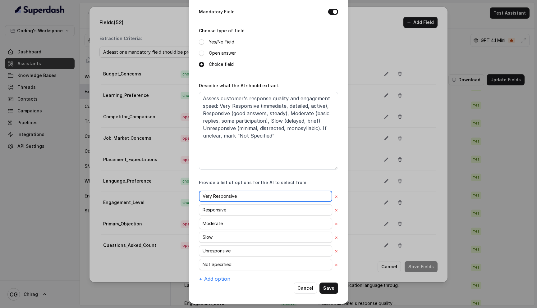
drag, startPoint x: 241, startPoint y: 193, endPoint x: 196, endPoint y: 193, distance: 45.4
click at [196, 193] on div "Edit field Name of the extracted field Engagement_Level Mandatory Field Choose …" at bounding box center [268, 125] width 159 height 357
click at [311, 177] on div "Name of the extracted field Engagement_Level Mandatory Field Choose type of fie…" at bounding box center [268, 127] width 139 height 311
drag, startPoint x: 327, startPoint y: 210, endPoint x: 197, endPoint y: 209, distance: 129.9
click at [197, 209] on div "Edit field Name of the extracted field Engagement_Level Mandatory Field Choose …" at bounding box center [268, 125] width 159 height 357
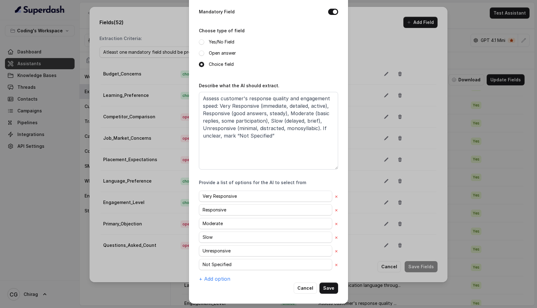
click at [263, 175] on div "Name of the extracted field Engagement_Level Mandatory Field Choose type of fie…" at bounding box center [268, 127] width 139 height 311
drag, startPoint x: 226, startPoint y: 223, endPoint x: 195, endPoint y: 222, distance: 30.8
click at [195, 222] on div "Edit field Name of the extracted field Engagement_Level Mandatory Field Choose …" at bounding box center [268, 125] width 159 height 357
click at [256, 173] on div "Name of the extracted field Engagement_Level Mandatory Field Choose type of fie…" at bounding box center [268, 127] width 139 height 311
drag, startPoint x: 218, startPoint y: 240, endPoint x: 195, endPoint y: 240, distance: 23.0
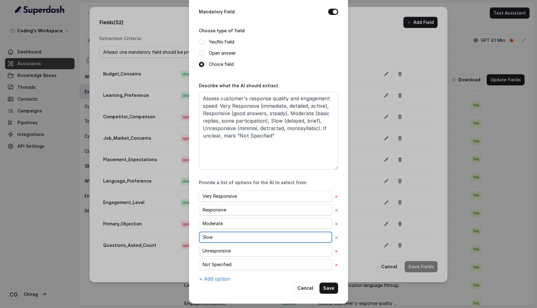
click at [195, 240] on div "Edit field Name of the extracted field Engagement_Level Mandatory Field Choose …" at bounding box center [268, 125] width 159 height 357
click at [245, 247] on input "Unresponsive" at bounding box center [265, 250] width 133 height 11
drag, startPoint x: 245, startPoint y: 247, endPoint x: 201, endPoint y: 248, distance: 43.2
click at [201, 248] on input "Unresponsive" at bounding box center [265, 250] width 133 height 11
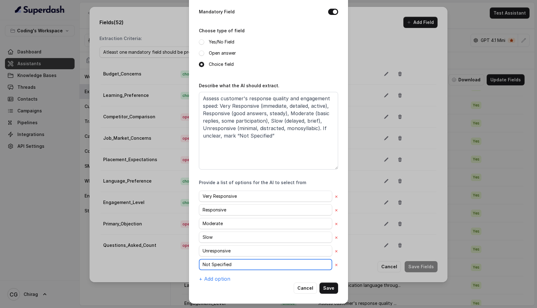
click at [238, 263] on input "Not Specified" at bounding box center [265, 264] width 133 height 11
drag, startPoint x: 236, startPoint y: 263, endPoint x: 189, endPoint y: 262, distance: 47.6
click at [189, 262] on div "Edit field Name of the extracted field Engagement_Level Mandatory Field Choose …" at bounding box center [268, 125] width 159 height 357
click at [307, 285] on button "Cancel" at bounding box center [305, 288] width 23 height 11
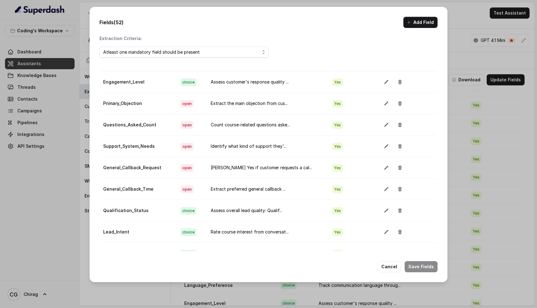
scroll to position [470, 0]
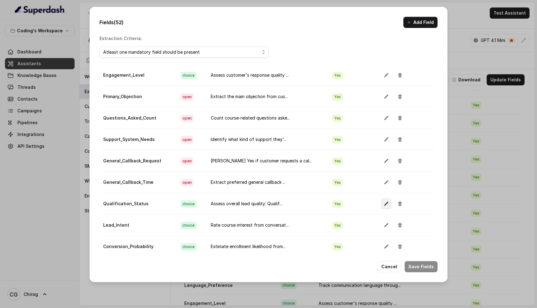
click at [381, 207] on button "button" at bounding box center [386, 203] width 11 height 11
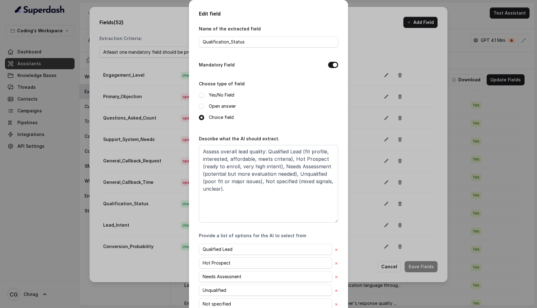
scroll to position [39, 0]
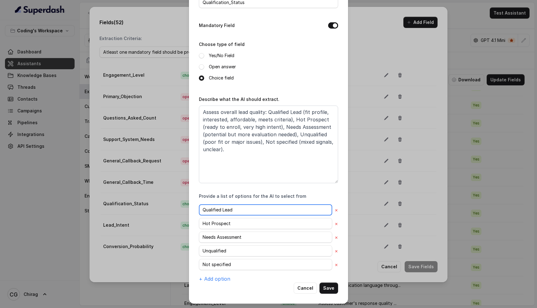
drag, startPoint x: 230, startPoint y: 210, endPoint x: 198, endPoint y: 206, distance: 32.2
click at [198, 206] on div "Edit field Name of the extracted field Qualification_Status Mandatory Field Cho…" at bounding box center [268, 132] width 159 height 343
drag, startPoint x: 238, startPoint y: 226, endPoint x: 197, endPoint y: 221, distance: 41.2
click at [197, 221] on div "Edit field Name of the extracted field Qualification_Status Mandatory Field Cho…" at bounding box center [268, 132] width 159 height 343
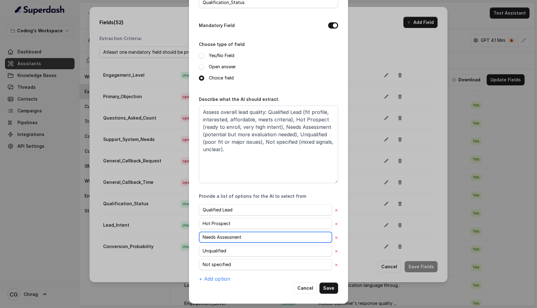
drag, startPoint x: 247, startPoint y: 236, endPoint x: 201, endPoint y: 233, distance: 46.1
click at [201, 233] on input "Needs Assessment" at bounding box center [265, 237] width 133 height 11
drag, startPoint x: 232, startPoint y: 253, endPoint x: 196, endPoint y: 250, distance: 36.5
click at [196, 250] on div "Edit field Name of the extracted field Qualification_Status Mandatory Field Cho…" at bounding box center [268, 132] width 159 height 343
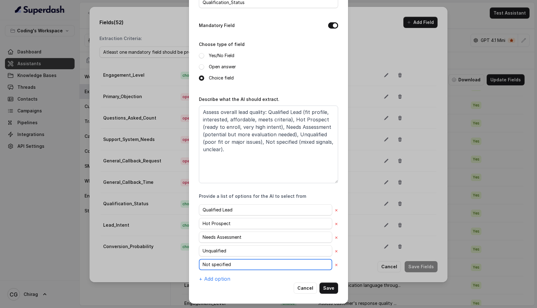
drag, startPoint x: 240, startPoint y: 264, endPoint x: 198, endPoint y: 263, distance: 42.3
click at [198, 263] on div "Edit field Name of the extracted field Qualification_Status Mandatory Field Cho…" at bounding box center [268, 132] width 159 height 343
click at [302, 286] on button "Cancel" at bounding box center [305, 288] width 23 height 11
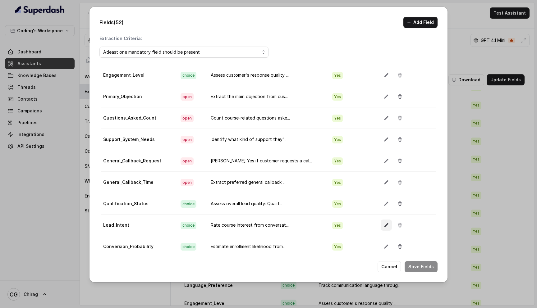
click at [384, 223] on icon "button" at bounding box center [386, 225] width 5 height 5
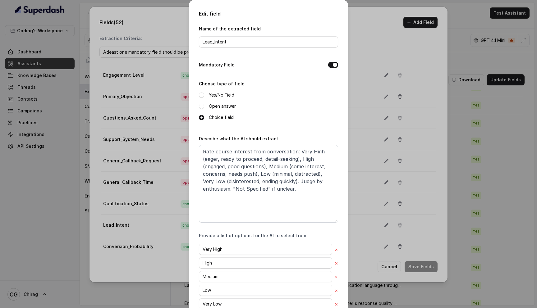
scroll to position [53, 0]
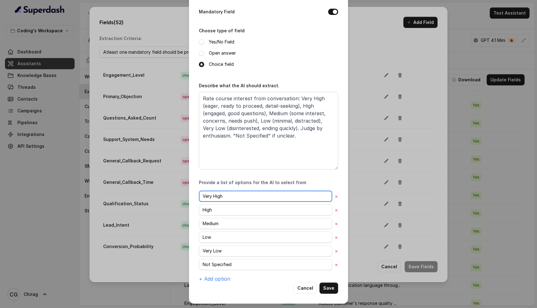
drag, startPoint x: 230, startPoint y: 197, endPoint x: 197, endPoint y: 196, distance: 32.7
click at [197, 196] on div "Edit field Name of the extracted field Lead_Intent Mandatory Field Choose type …" at bounding box center [268, 125] width 159 height 357
drag, startPoint x: 216, startPoint y: 211, endPoint x: 193, endPoint y: 209, distance: 23.4
click at [193, 209] on div "Edit field Name of the extracted field Lead_Intent Mandatory Field Choose type …" at bounding box center [268, 125] width 159 height 357
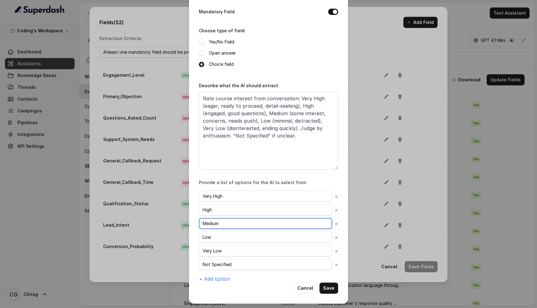
drag, startPoint x: 229, startPoint y: 223, endPoint x: 200, endPoint y: 221, distance: 29.0
click at [200, 221] on input "Medium" at bounding box center [265, 223] width 133 height 11
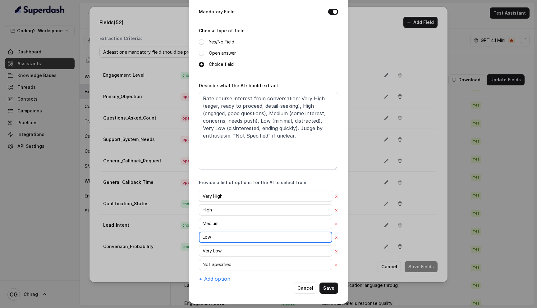
drag, startPoint x: 215, startPoint y: 238, endPoint x: 198, endPoint y: 237, distance: 17.1
click at [198, 237] on div "Edit field Name of the extracted field Lead_Intent Mandatory Field Choose type …" at bounding box center [268, 125] width 159 height 357
drag, startPoint x: 234, startPoint y: 251, endPoint x: 191, endPoint y: 248, distance: 43.3
click at [191, 248] on div "Edit field Name of the extracted field Lead_Intent Mandatory Field Choose type …" at bounding box center [268, 125] width 159 height 357
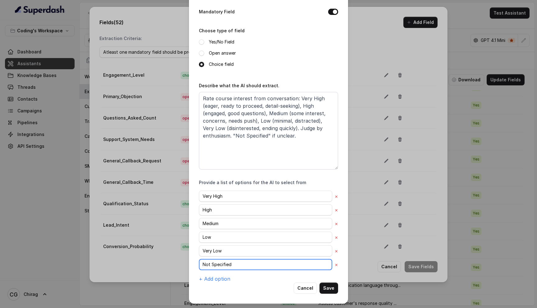
drag, startPoint x: 241, startPoint y: 261, endPoint x: 194, endPoint y: 262, distance: 47.2
click at [194, 262] on div "Edit field Name of the extracted field Lead_Intent Mandatory Field Choose type …" at bounding box center [268, 125] width 159 height 357
click at [306, 289] on button "Cancel" at bounding box center [305, 288] width 23 height 11
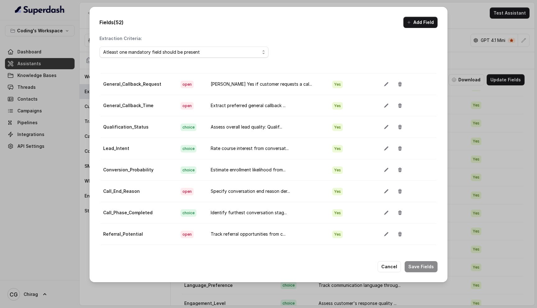
scroll to position [547, 0]
click at [384, 213] on icon "button" at bounding box center [386, 212] width 4 height 4
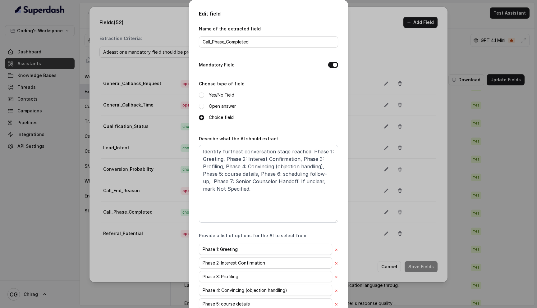
scroll to position [80, 0]
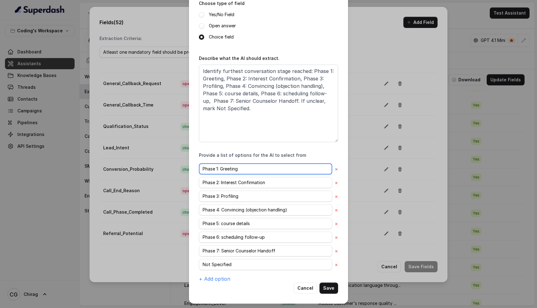
drag, startPoint x: 235, startPoint y: 166, endPoint x: 199, endPoint y: 166, distance: 35.4
click at [199, 166] on input "Phase 1: Greeting" at bounding box center [265, 168] width 133 height 11
drag, startPoint x: 267, startPoint y: 182, endPoint x: 186, endPoint y: 181, distance: 81.1
click at [186, 181] on div "Edit field Name of the extracted field Call_Phase_Completed Mandatory Field Cho…" at bounding box center [268, 154] width 537 height 308
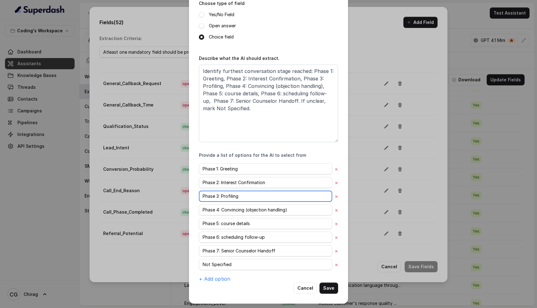
drag, startPoint x: 244, startPoint y: 198, endPoint x: 201, endPoint y: 194, distance: 42.4
click at [201, 194] on input "Phase 3: Profiling" at bounding box center [265, 196] width 133 height 11
drag, startPoint x: 294, startPoint y: 210, endPoint x: 198, endPoint y: 207, distance: 95.5
click at [198, 207] on div "Edit field Name of the extracted field Call_Phase_Completed Mandatory Field Cho…" at bounding box center [268, 112] width 159 height 384
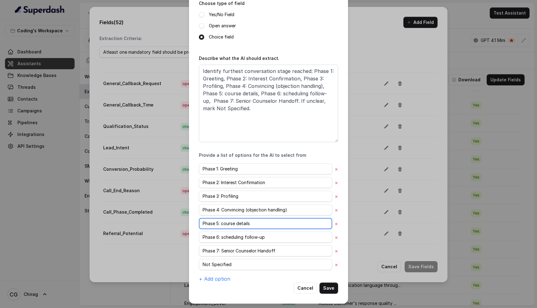
drag, startPoint x: 261, startPoint y: 225, endPoint x: 197, endPoint y: 219, distance: 64.6
click at [197, 219] on div "Edit field Name of the extracted field Call_Phase_Completed Mandatory Field Cho…" at bounding box center [268, 112] width 159 height 384
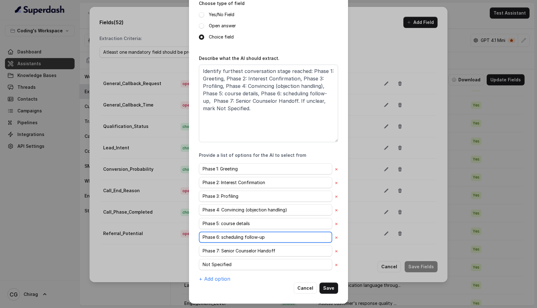
drag, startPoint x: 273, startPoint y: 236, endPoint x: 193, endPoint y: 234, distance: 79.6
click at [193, 234] on div "Edit field Name of the extracted field Call_Phase_Completed Mandatory Field Cho…" at bounding box center [268, 112] width 159 height 384
drag, startPoint x: 285, startPoint y: 249, endPoint x: 195, endPoint y: 248, distance: 89.5
click at [195, 248] on div "Edit field Name of the extracted field Call_Phase_Completed Mandatory Field Cho…" at bounding box center [268, 112] width 159 height 384
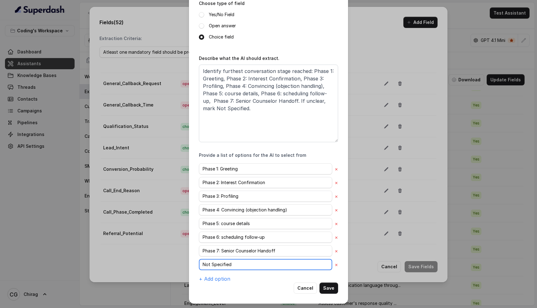
drag, startPoint x: 248, startPoint y: 263, endPoint x: 195, endPoint y: 263, distance: 52.5
click at [195, 263] on div "Edit field Name of the extracted field Call_Phase_Completed Mandatory Field Cho…" at bounding box center [268, 112] width 159 height 384
click at [303, 286] on button "Cancel" at bounding box center [305, 288] width 23 height 11
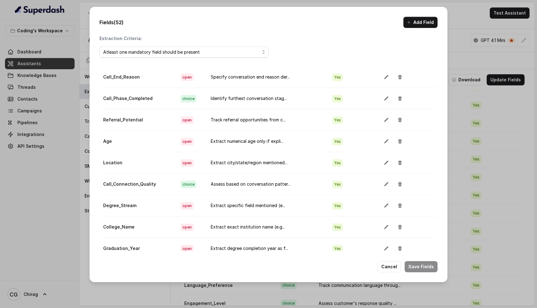
scroll to position [663, 0]
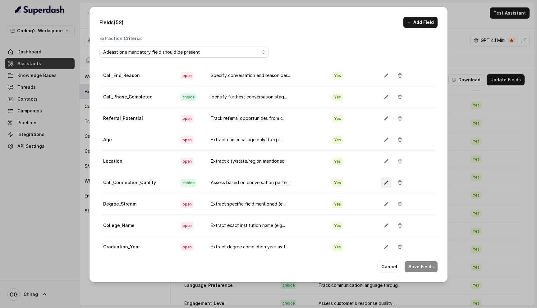
click at [384, 183] on icon "button" at bounding box center [386, 182] width 5 height 5
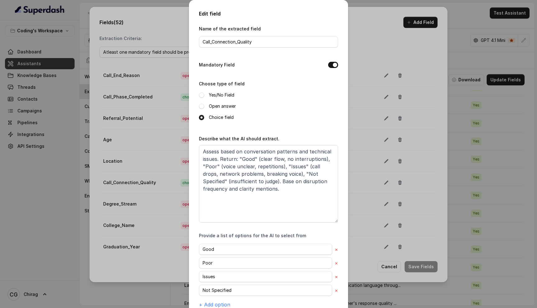
scroll to position [26, 0]
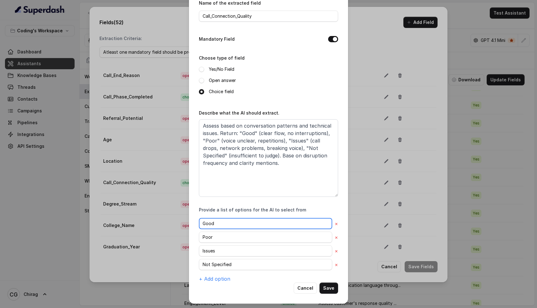
drag, startPoint x: 224, startPoint y: 225, endPoint x: 195, endPoint y: 224, distance: 29.9
click at [195, 224] on div "Edit field Name of the extracted field Call_Connection_Quality Mandatory Field …" at bounding box center [268, 139] width 159 height 330
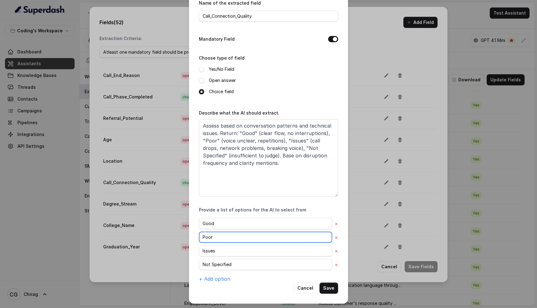
drag, startPoint x: 225, startPoint y: 235, endPoint x: 190, endPoint y: 233, distance: 34.9
click at [190, 233] on div "Edit field Name of the extracted field Call_Connection_Quality Mandatory Field …" at bounding box center [268, 139] width 159 height 330
drag, startPoint x: 227, startPoint y: 253, endPoint x: 199, endPoint y: 251, distance: 28.7
click at [199, 251] on div "Edit field Name of the extracted field Call_Connection_Quality Mandatory Field …" at bounding box center [268, 139] width 159 height 330
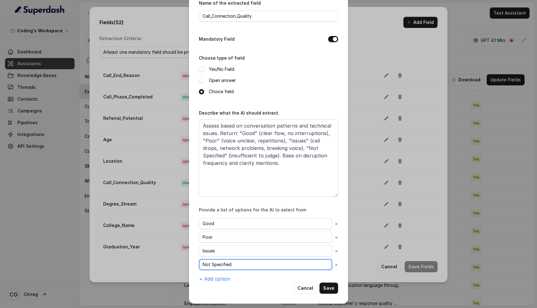
drag, startPoint x: 238, startPoint y: 265, endPoint x: 197, endPoint y: 262, distance: 41.5
click at [197, 262] on div "Edit field Name of the extracted field Call_Connection_Quality Mandatory Field …" at bounding box center [268, 139] width 159 height 330
click at [306, 287] on button "Cancel" at bounding box center [305, 288] width 23 height 11
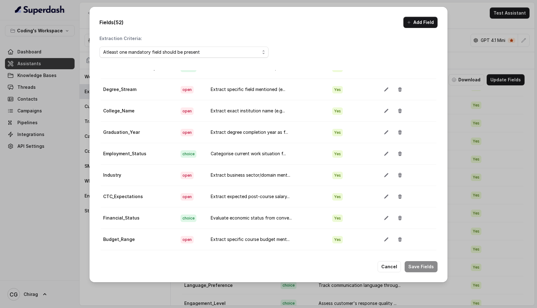
scroll to position [778, 0]
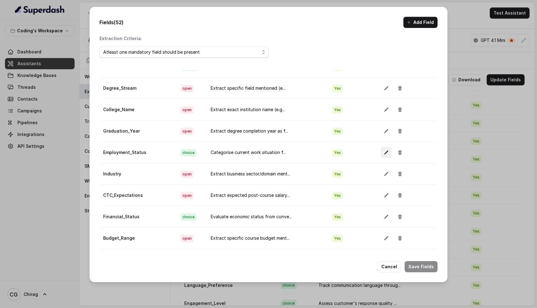
click at [384, 154] on icon "button" at bounding box center [386, 152] width 5 height 5
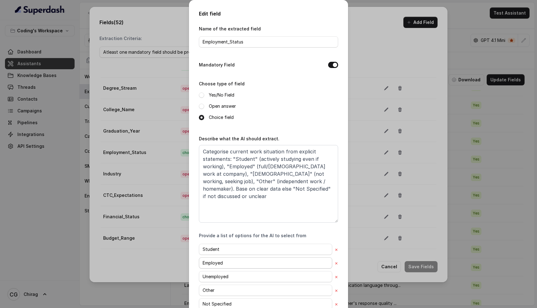
scroll to position [39, 0]
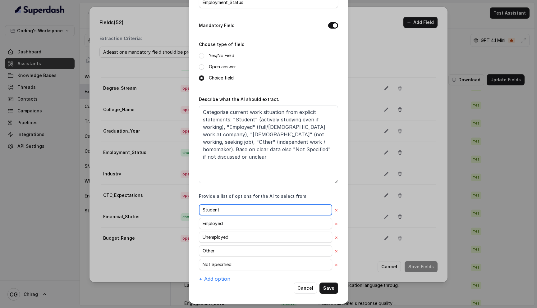
drag, startPoint x: 225, startPoint y: 213, endPoint x: 197, endPoint y: 206, distance: 28.3
click at [197, 206] on div "Edit field Name of the extracted field Employment_Status Mandatory Field Choose…" at bounding box center [268, 132] width 159 height 343
drag, startPoint x: 228, startPoint y: 226, endPoint x: 198, endPoint y: 218, distance: 31.1
click at [198, 218] on div "Edit field Name of the extracted field Employment_Status Mandatory Field Choose…" at bounding box center [268, 132] width 159 height 343
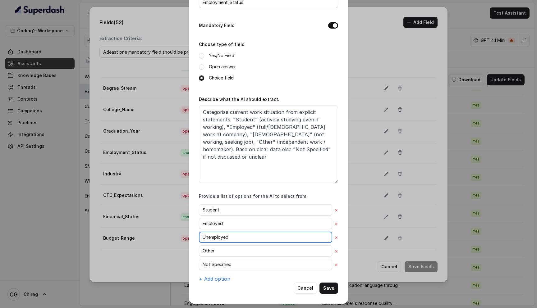
drag, startPoint x: 240, startPoint y: 239, endPoint x: 191, endPoint y: 231, distance: 49.0
click at [191, 231] on div "Edit field Name of the extracted field Employment_Status Mandatory Field Choose…" at bounding box center [268, 132] width 159 height 343
click at [326, 229] on div "Student × Employed × Unemployed × Other × Not Specified × + Add option" at bounding box center [268, 243] width 139 height 78
drag, startPoint x: 208, startPoint y: 251, endPoint x: 200, endPoint y: 250, distance: 8.5
click at [200, 250] on input "Other" at bounding box center [265, 250] width 133 height 11
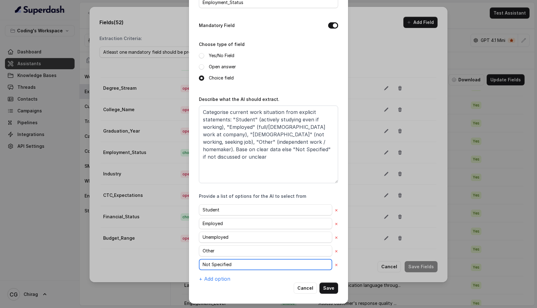
drag, startPoint x: 201, startPoint y: 263, endPoint x: 192, endPoint y: 262, distance: 9.1
click at [192, 262] on div "Edit field Name of the extracted field Employment_Status Mandatory Field Choose…" at bounding box center [268, 132] width 159 height 343
click at [301, 287] on button "Cancel" at bounding box center [305, 288] width 23 height 11
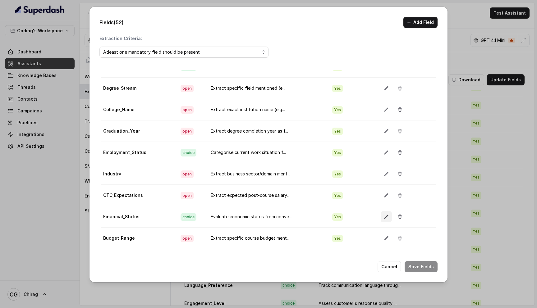
click at [381, 219] on button "button" at bounding box center [386, 216] width 11 height 11
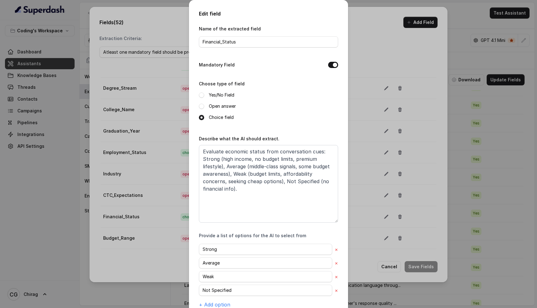
scroll to position [26, 0]
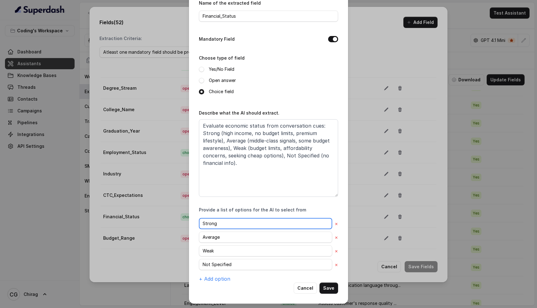
drag, startPoint x: 233, startPoint y: 223, endPoint x: 196, endPoint y: 220, distance: 37.4
click at [196, 220] on div "Edit field Name of the extracted field Financial_Status Mandatory Field Choose …" at bounding box center [268, 139] width 159 height 330
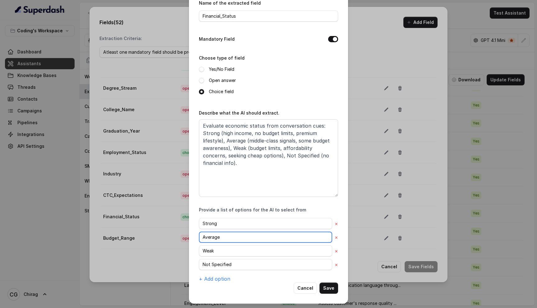
drag, startPoint x: 224, startPoint y: 237, endPoint x: 200, endPoint y: 234, distance: 24.8
click at [200, 234] on input "Average" at bounding box center [265, 237] width 133 height 11
drag, startPoint x: 215, startPoint y: 252, endPoint x: 196, endPoint y: 249, distance: 19.8
click at [196, 249] on div "Edit field Name of the extracted field Financial_Status Mandatory Field Choose …" at bounding box center [268, 139] width 159 height 330
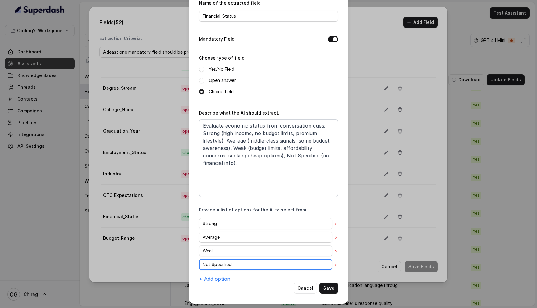
drag, startPoint x: 241, startPoint y: 264, endPoint x: 198, endPoint y: 260, distance: 43.6
click at [198, 260] on div "Edit field Name of the extracted field Financial_Status Mandatory Field Choose …" at bounding box center [268, 139] width 159 height 330
click at [307, 287] on button "Cancel" at bounding box center [305, 288] width 23 height 11
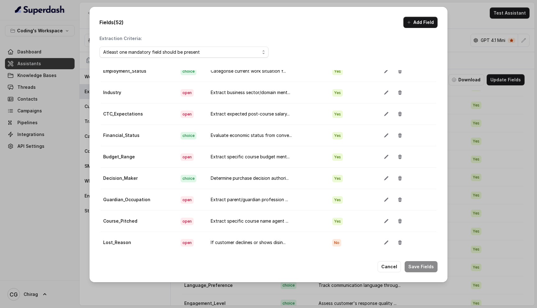
scroll to position [862, 0]
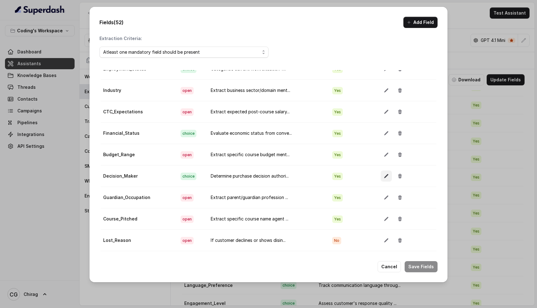
click at [381, 178] on button "button" at bounding box center [386, 176] width 11 height 11
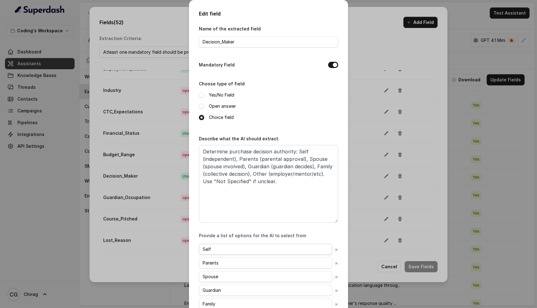
scroll to position [67, 0]
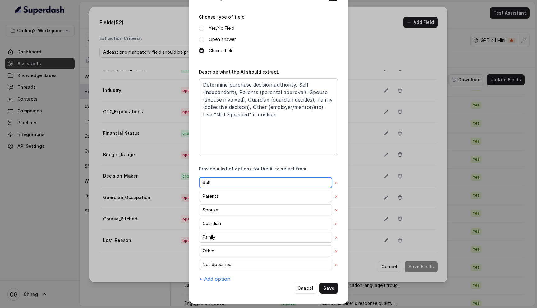
drag, startPoint x: 216, startPoint y: 180, endPoint x: 202, endPoint y: 180, distance: 14.0
click at [202, 180] on input "Self" at bounding box center [265, 182] width 133 height 11
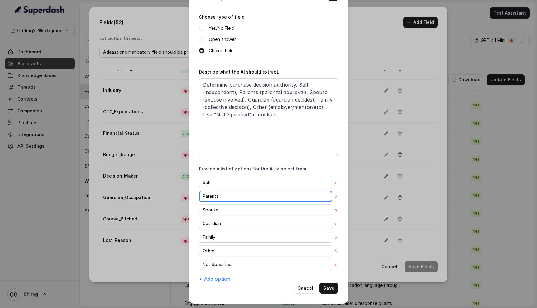
drag, startPoint x: 228, startPoint y: 194, endPoint x: 198, endPoint y: 194, distance: 29.8
click at [198, 194] on div "Edit field Name of the extracted field Decision_Maker Mandatory Field Choose ty…" at bounding box center [268, 118] width 159 height 371
drag, startPoint x: 223, startPoint y: 208, endPoint x: 198, endPoint y: 205, distance: 25.0
click at [198, 205] on div "Edit field Name of the extracted field Decision_Maker Mandatory Field Choose ty…" at bounding box center [268, 118] width 159 height 371
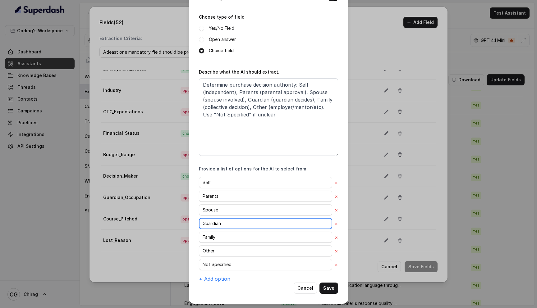
drag, startPoint x: 236, startPoint y: 223, endPoint x: 199, endPoint y: 221, distance: 37.4
click at [199, 221] on input "Guardian" at bounding box center [265, 223] width 133 height 11
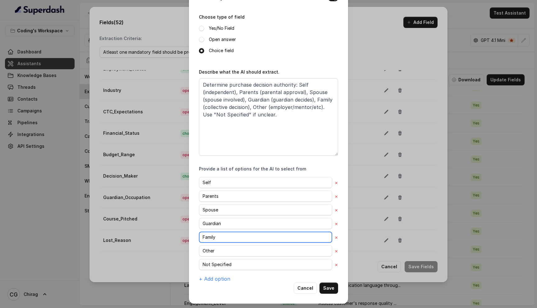
drag, startPoint x: 209, startPoint y: 236, endPoint x: 198, endPoint y: 236, distance: 10.9
click at [198, 236] on div "Edit field Name of the extracted field Decision_Maker Mandatory Field Choose ty…" at bounding box center [268, 118] width 159 height 371
drag, startPoint x: 222, startPoint y: 250, endPoint x: 200, endPoint y: 250, distance: 21.4
click at [200, 250] on input "Other" at bounding box center [265, 250] width 133 height 11
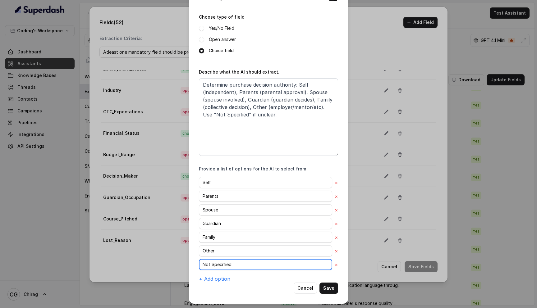
drag, startPoint x: 226, startPoint y: 264, endPoint x: 199, endPoint y: 263, distance: 27.7
click at [199, 263] on div "Edit field Name of the extracted field Decision_Maker Mandatory Field Choose ty…" at bounding box center [268, 118] width 159 height 371
click at [302, 288] on button "Cancel" at bounding box center [305, 288] width 23 height 11
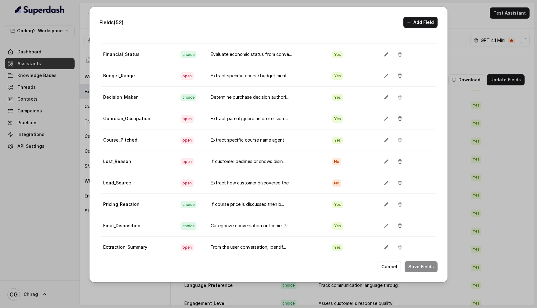
scroll to position [35, 0]
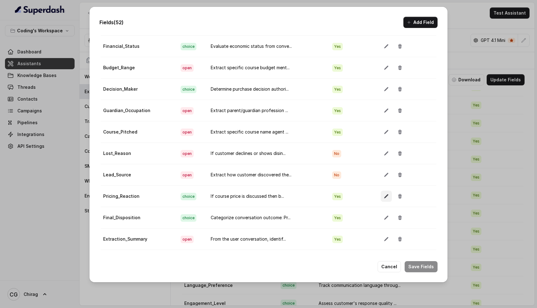
click at [383, 197] on button "button" at bounding box center [386, 196] width 11 height 11
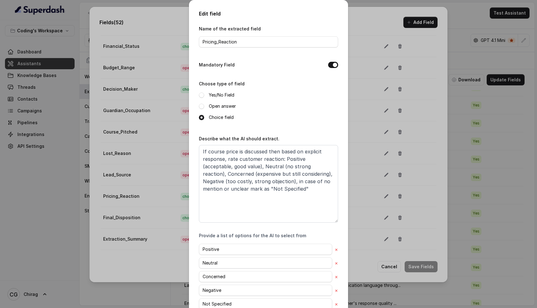
scroll to position [39, 0]
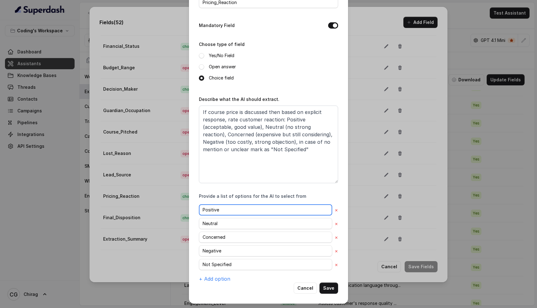
drag, startPoint x: 215, startPoint y: 209, endPoint x: 195, endPoint y: 208, distance: 19.9
click at [195, 208] on div "Edit field Name of the extracted field Pricing_Reaction Mandatory Field Choose …" at bounding box center [268, 132] width 159 height 343
drag, startPoint x: 223, startPoint y: 224, endPoint x: 197, endPoint y: 222, distance: 25.9
click at [197, 222] on div "Edit field Name of the extracted field Pricing_Reaction Mandatory Field Choose …" at bounding box center [268, 132] width 159 height 343
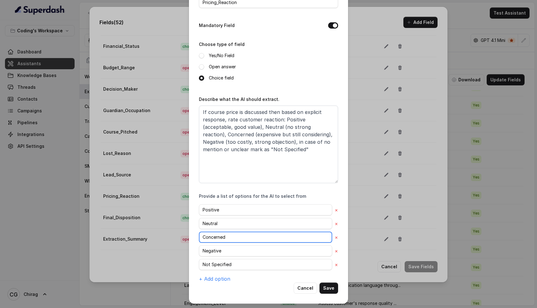
drag, startPoint x: 228, startPoint y: 238, endPoint x: 197, endPoint y: 236, distance: 30.8
click at [197, 236] on div "Edit field Name of the extracted field Pricing_Reaction Mandatory Field Choose …" at bounding box center [268, 132] width 159 height 343
drag, startPoint x: 228, startPoint y: 250, endPoint x: 202, endPoint y: 250, distance: 26.1
click at [202, 250] on input "Negative" at bounding box center [265, 250] width 133 height 11
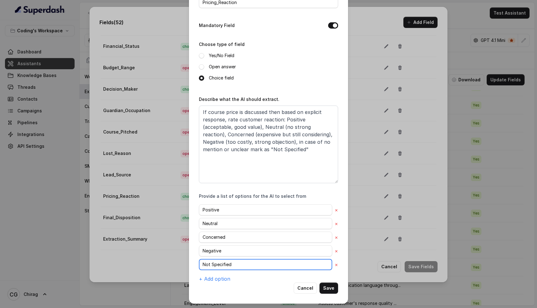
drag, startPoint x: 228, startPoint y: 265, endPoint x: 199, endPoint y: 265, distance: 28.6
click at [199, 265] on input "Not Specified" at bounding box center [265, 264] width 133 height 11
click at [306, 286] on button "Cancel" at bounding box center [305, 288] width 23 height 11
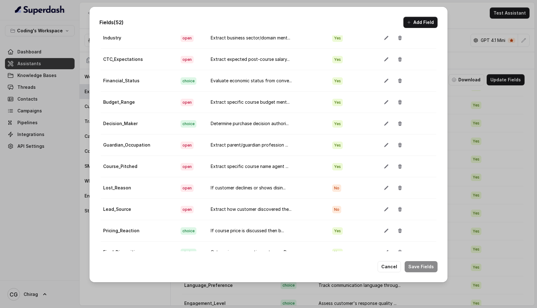
scroll to position [914, 0]
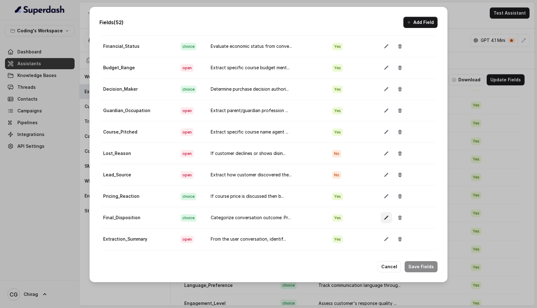
click at [384, 218] on icon "button" at bounding box center [386, 218] width 4 height 4
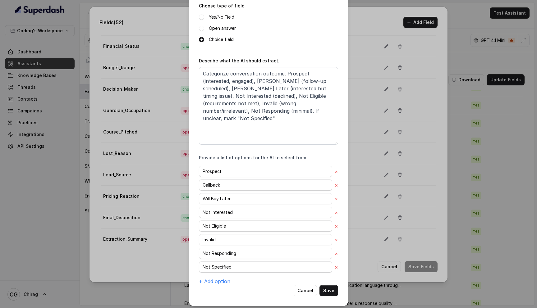
scroll to position [80, 0]
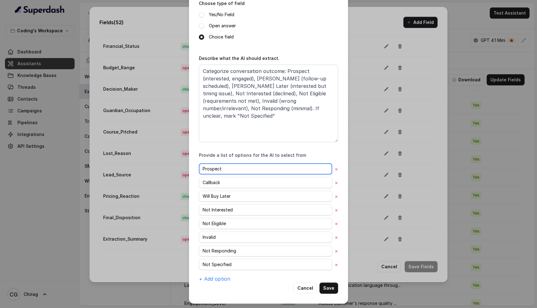
drag, startPoint x: 228, startPoint y: 169, endPoint x: 195, endPoint y: 169, distance: 33.6
click at [195, 169] on div "Edit field Name of the extracted field Final_Disposition Mandatory Field Choose…" at bounding box center [268, 112] width 159 height 384
drag, startPoint x: 213, startPoint y: 181, endPoint x: 201, endPoint y: 179, distance: 12.1
click at [201, 179] on input "Callback" at bounding box center [265, 182] width 133 height 11
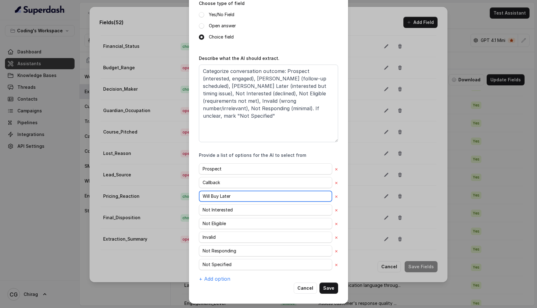
drag, startPoint x: 231, startPoint y: 194, endPoint x: 202, endPoint y: 194, distance: 28.6
click at [202, 194] on input "Will Buy Later" at bounding box center [265, 196] width 133 height 11
drag, startPoint x: 244, startPoint y: 210, endPoint x: 195, endPoint y: 209, distance: 48.8
click at [195, 209] on div "Edit field Name of the extracted field Final_Disposition Mandatory Field Choose…" at bounding box center [268, 112] width 159 height 384
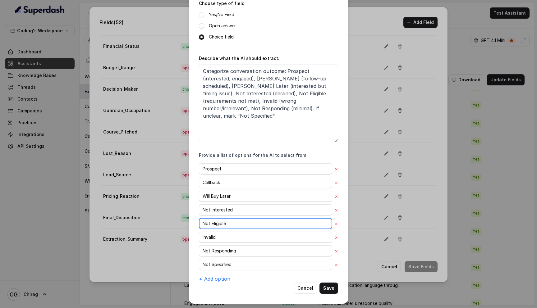
drag, startPoint x: 233, startPoint y: 222, endPoint x: 201, endPoint y: 222, distance: 31.4
click at [201, 222] on input "Not Eligible" at bounding box center [265, 223] width 133 height 11
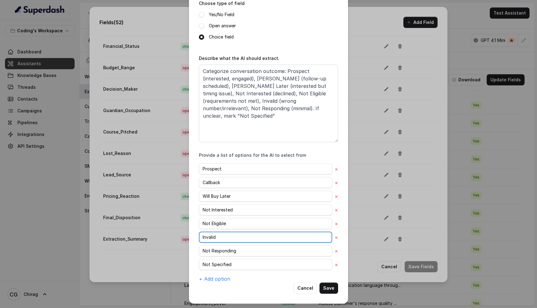
drag, startPoint x: 219, startPoint y: 238, endPoint x: 200, endPoint y: 235, distance: 19.8
click at [200, 235] on input "Invalid" at bounding box center [265, 237] width 133 height 11
drag, startPoint x: 238, startPoint y: 249, endPoint x: 198, endPoint y: 249, distance: 40.4
click at [198, 249] on div "Edit field Name of the extracted field Final_Disposition Mandatory Field Choose…" at bounding box center [268, 112] width 159 height 384
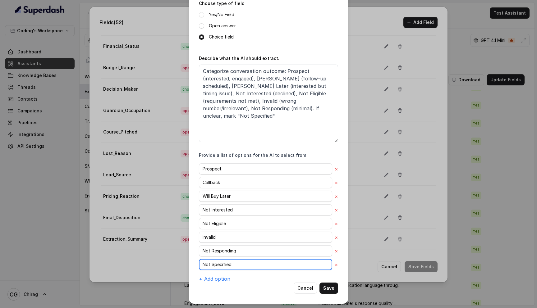
drag, startPoint x: 218, startPoint y: 264, endPoint x: 193, endPoint y: 264, distance: 24.9
click at [193, 264] on div "Edit field Name of the extracted field Final_Disposition Mandatory Field Choose…" at bounding box center [268, 112] width 159 height 384
click at [304, 289] on button "Cancel" at bounding box center [305, 288] width 23 height 11
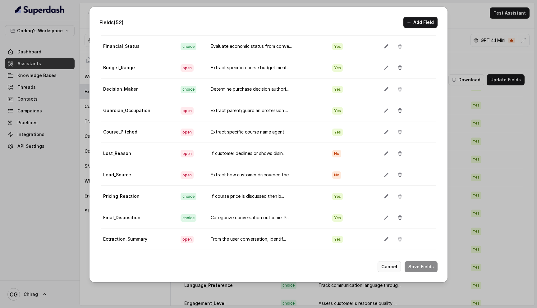
click at [393, 264] on button "Cancel" at bounding box center [389, 266] width 23 height 11
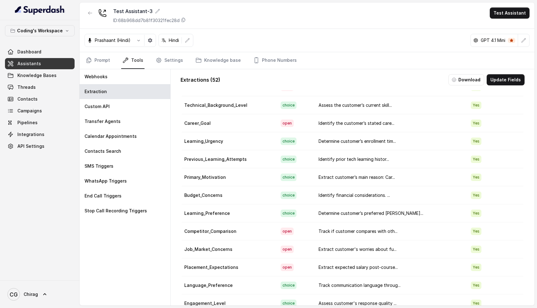
click at [320, 29] on div "[PERSON_NAME] (Hindi) Hindi GPT 4.1 Mini" at bounding box center [307, 40] width 455 height 23
